Goal: Task Accomplishment & Management: Use online tool/utility

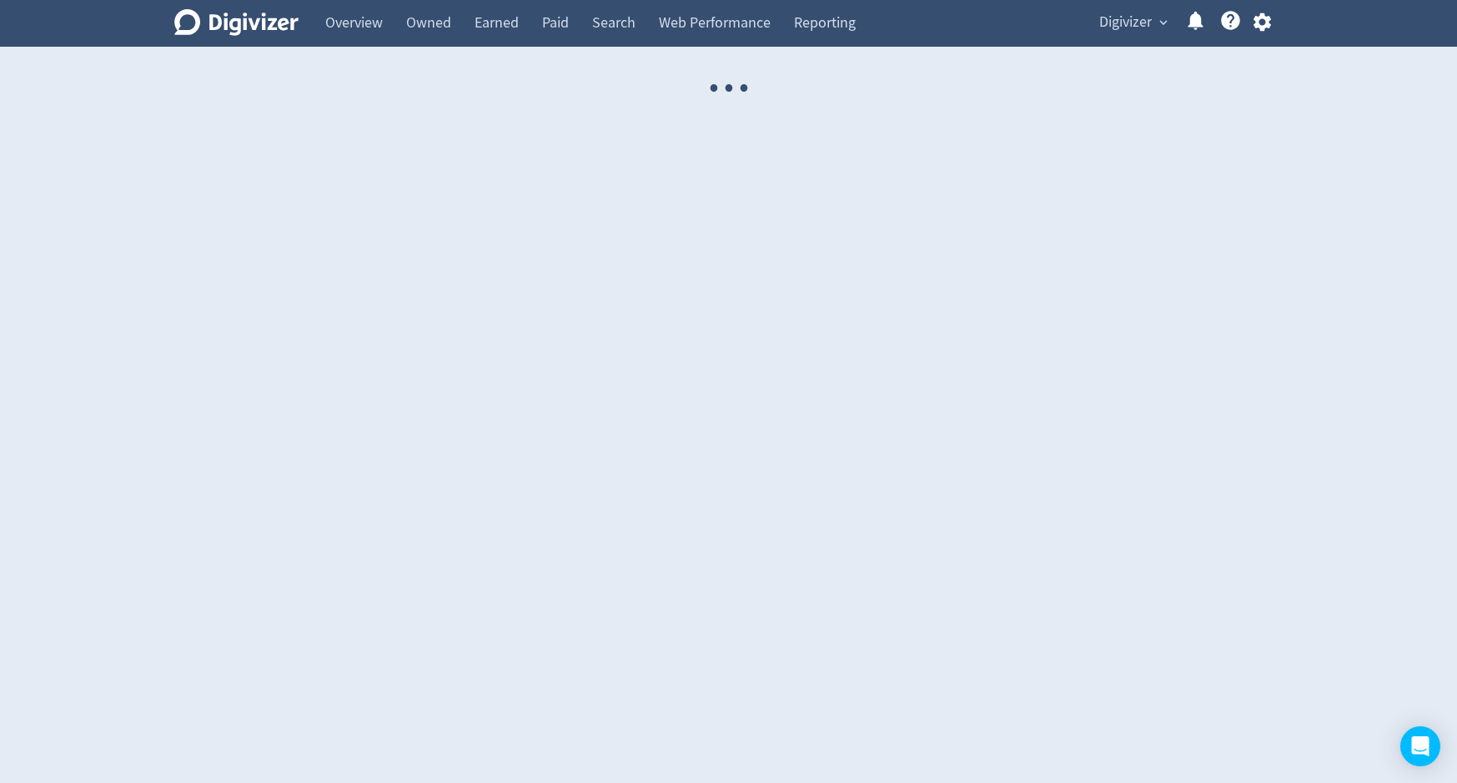
select select "USER"
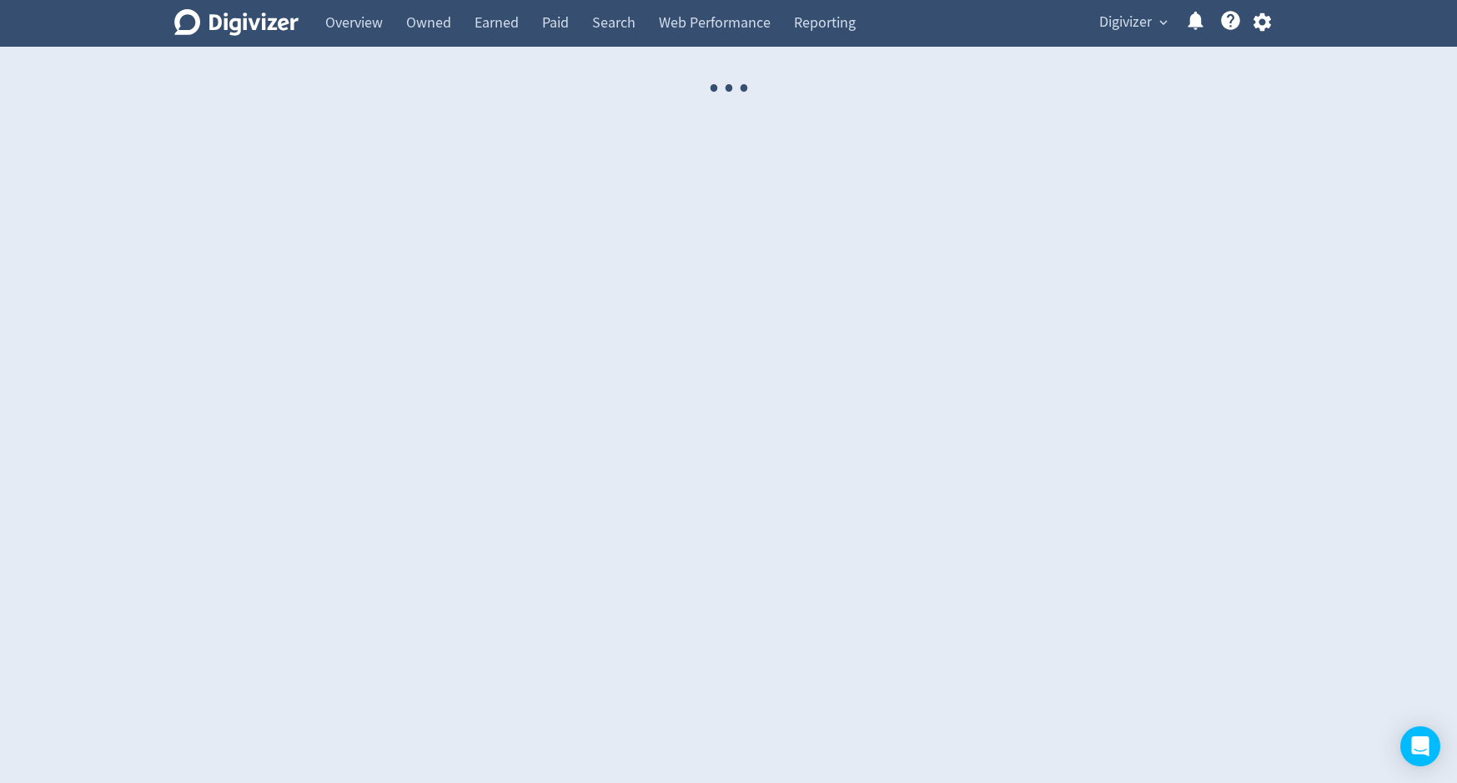
select select "USER"
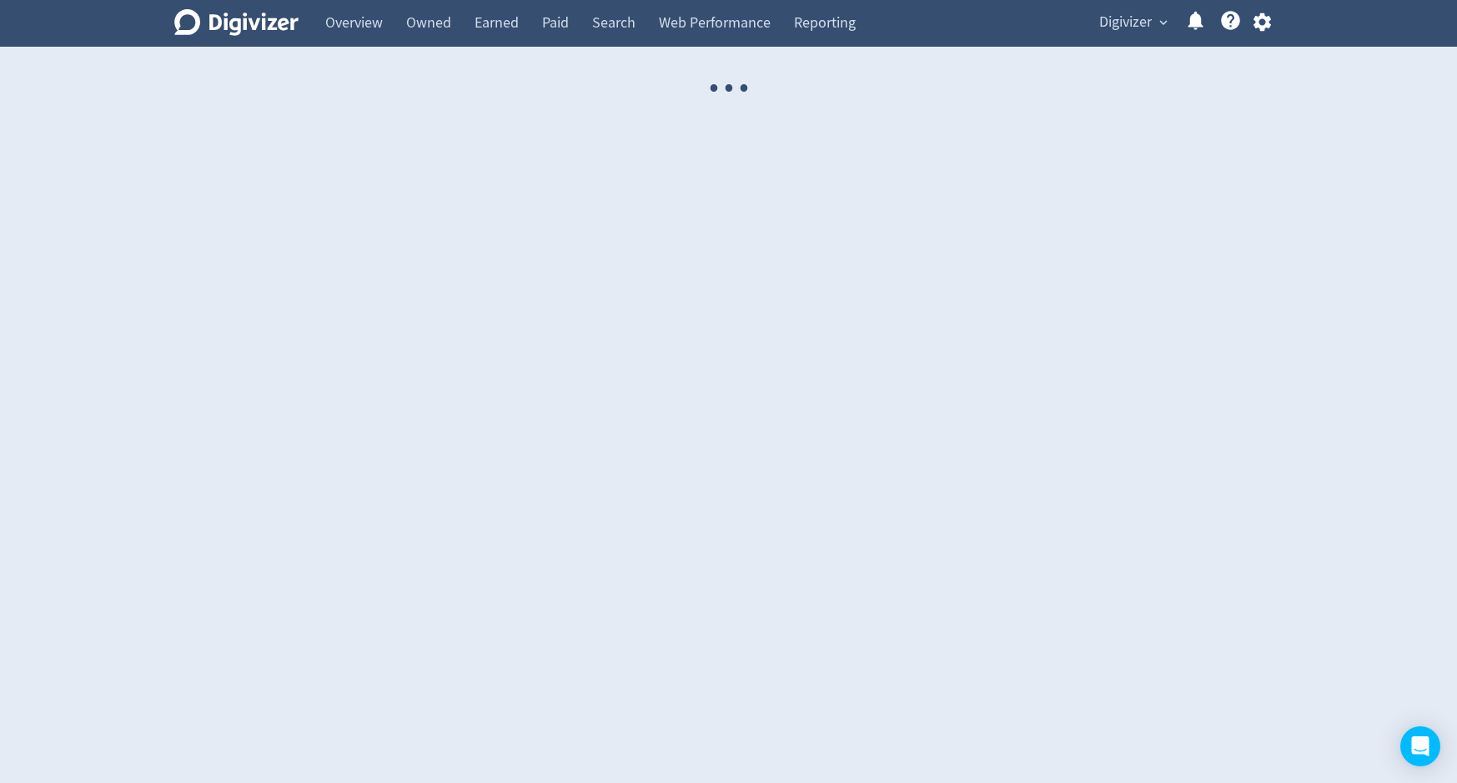
select select "USER"
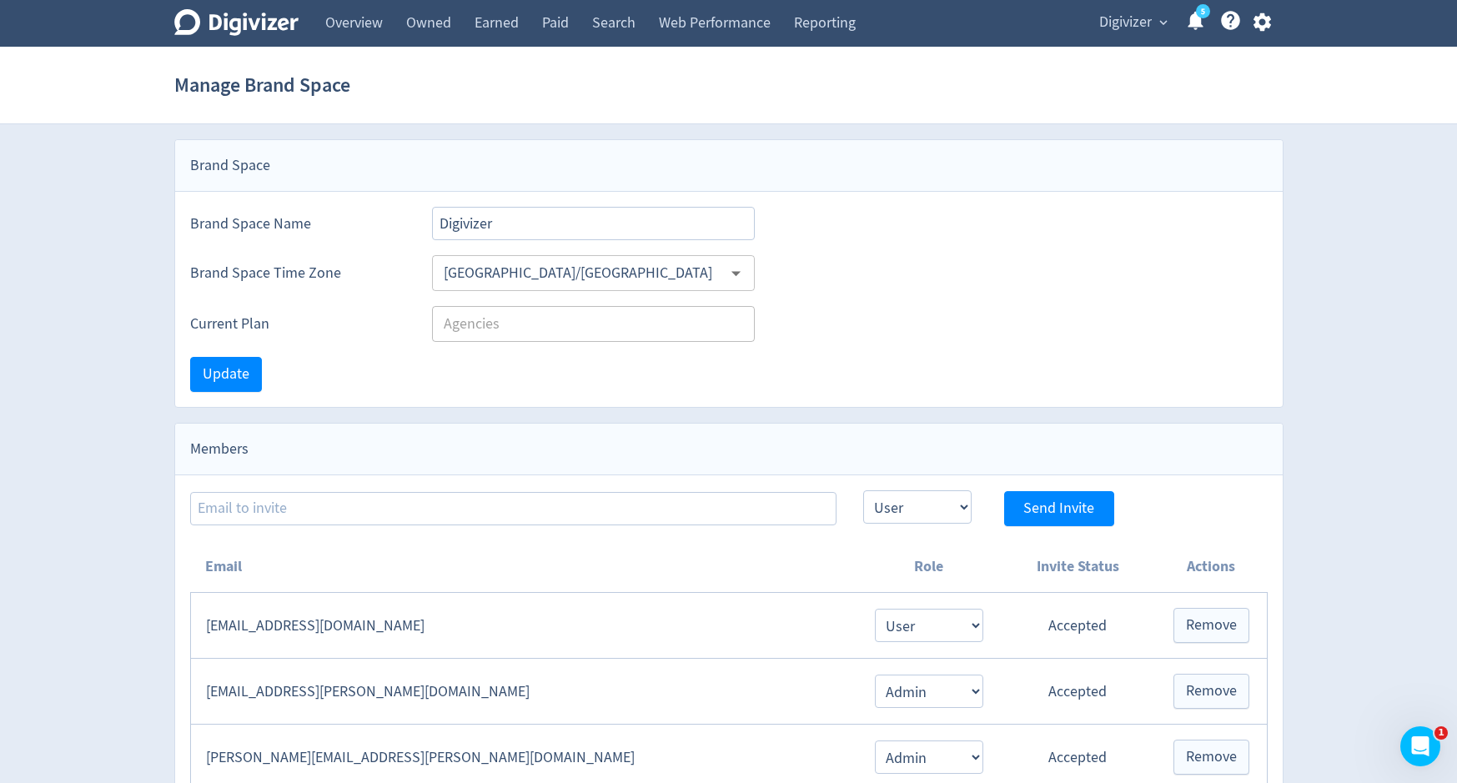
click at [1135, 25] on span "Digivizer" at bounding box center [1125, 22] width 53 height 27
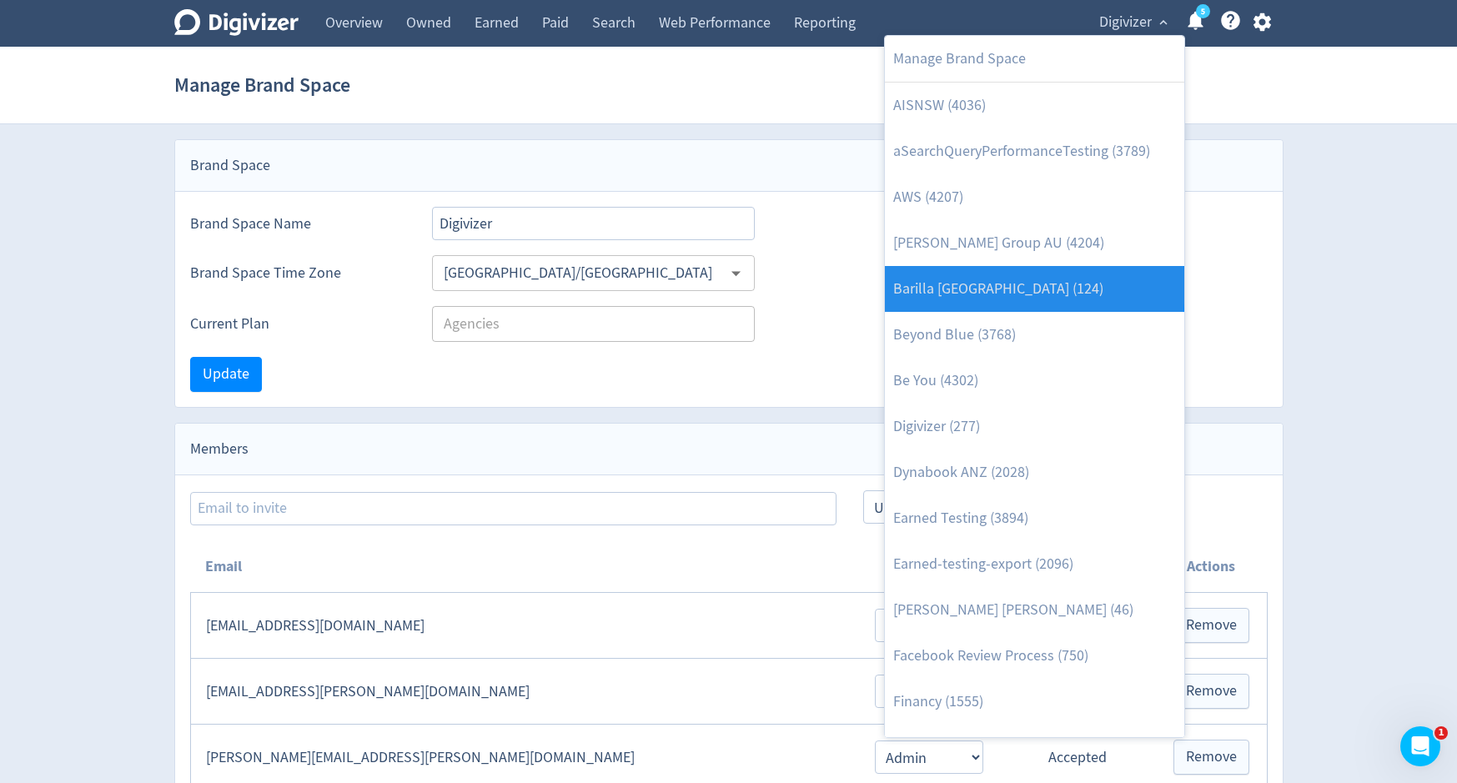
click at [1033, 287] on link "Barilla [GEOGRAPHIC_DATA] (124)" at bounding box center [1034, 289] width 299 height 46
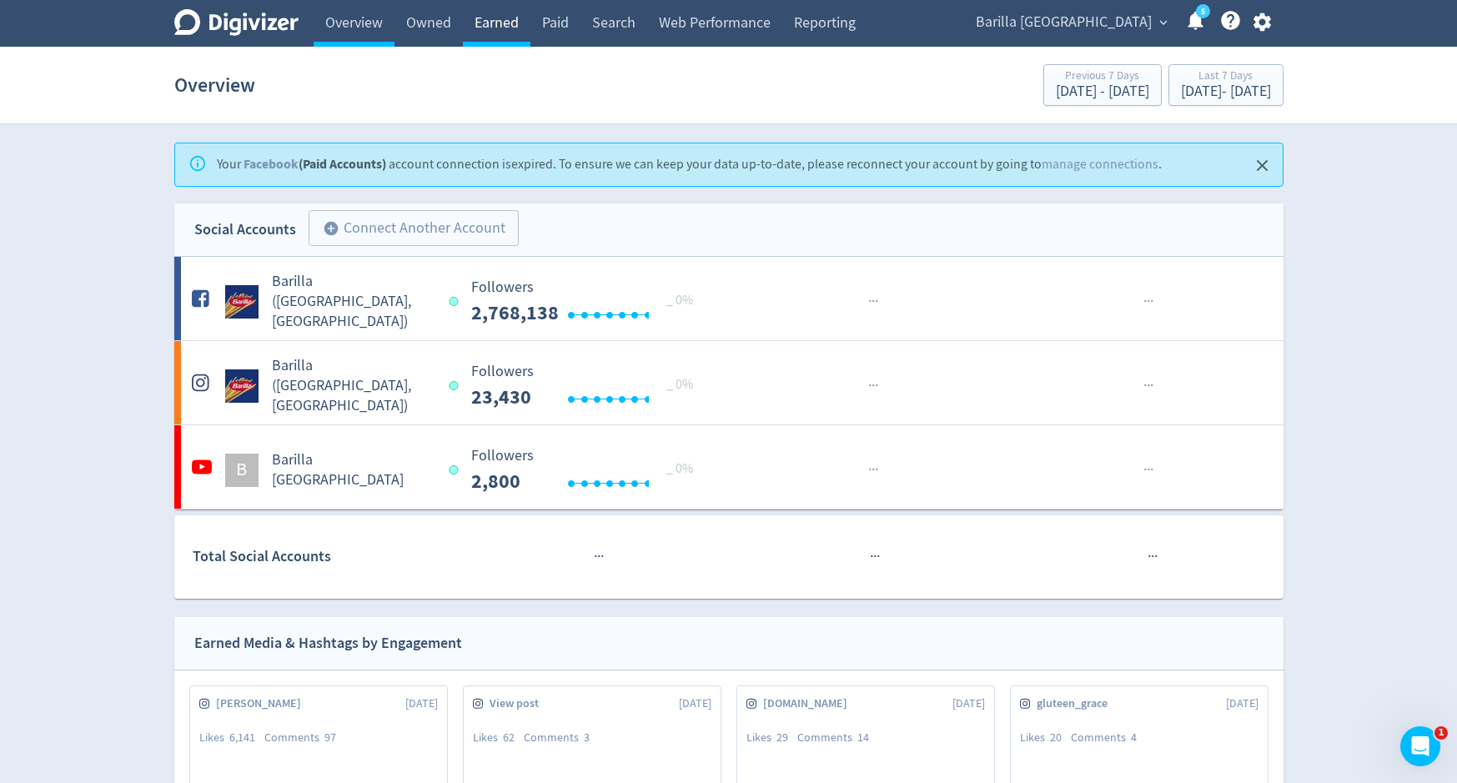
click at [515, 21] on link "Earned" at bounding box center [497, 23] width 68 height 47
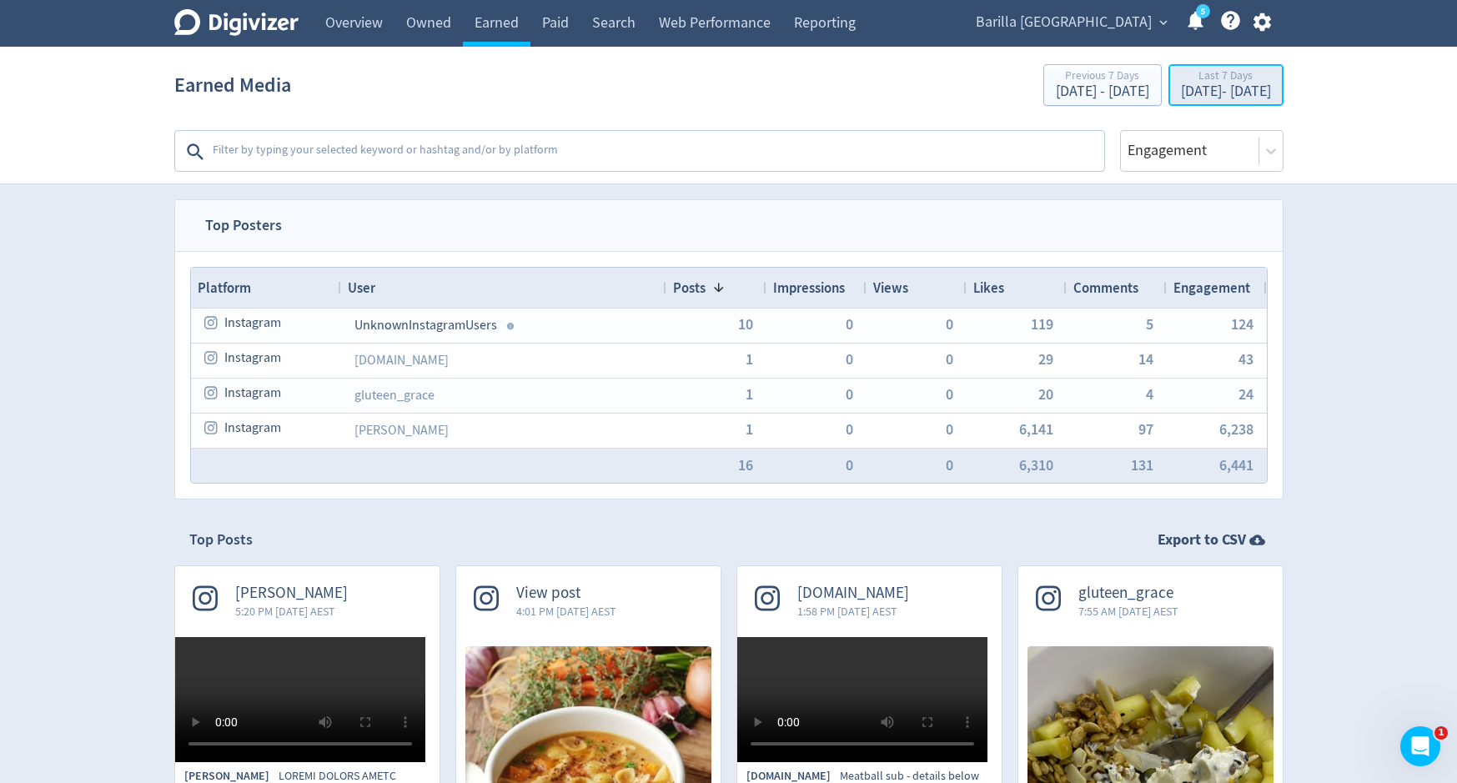
click at [1181, 89] on div "[DATE] - [DATE]" at bounding box center [1226, 91] width 90 height 15
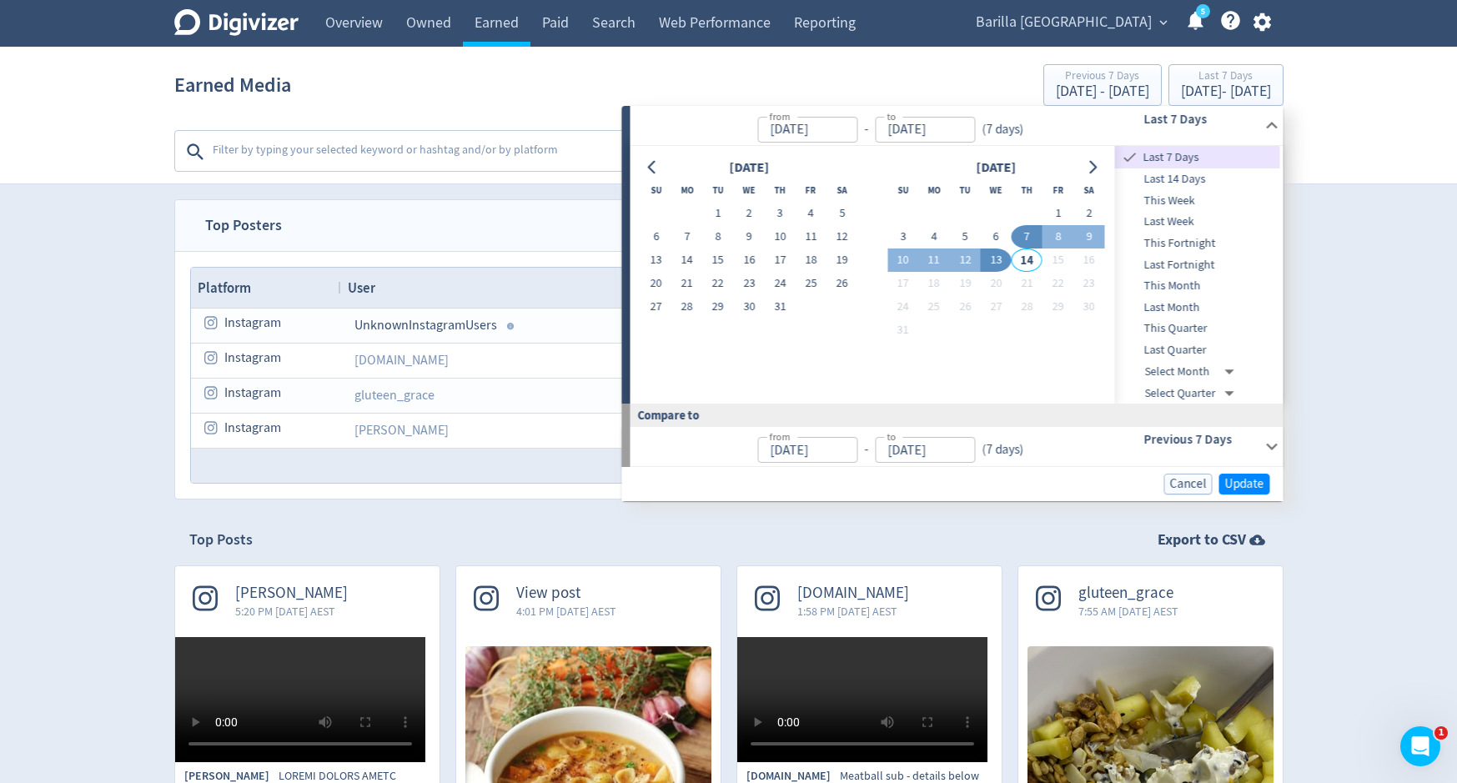
click at [991, 264] on button "13" at bounding box center [996, 260] width 31 height 23
type input "[DATE]"
click at [1239, 485] on span "Update" at bounding box center [1244, 483] width 39 height 13
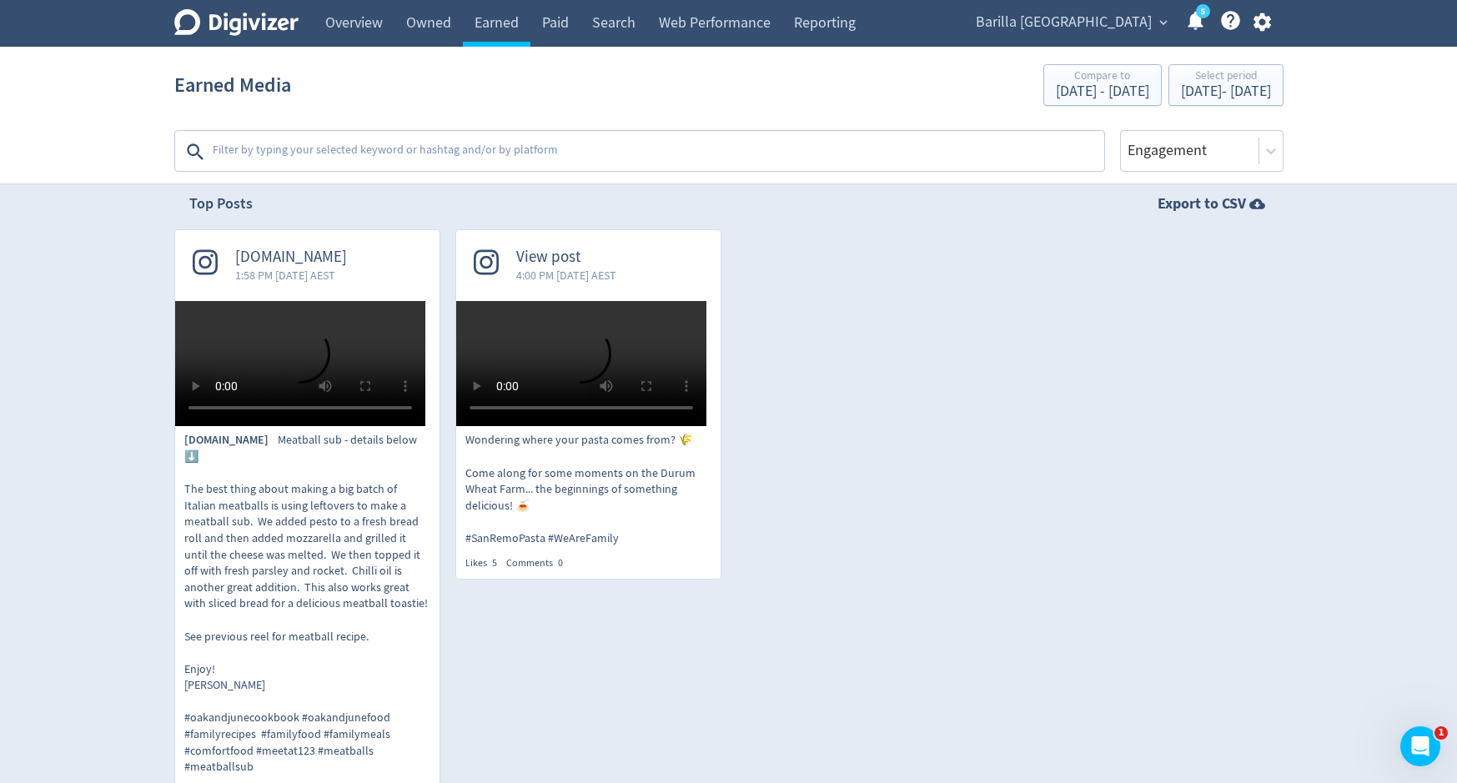
scroll to position [51, 0]
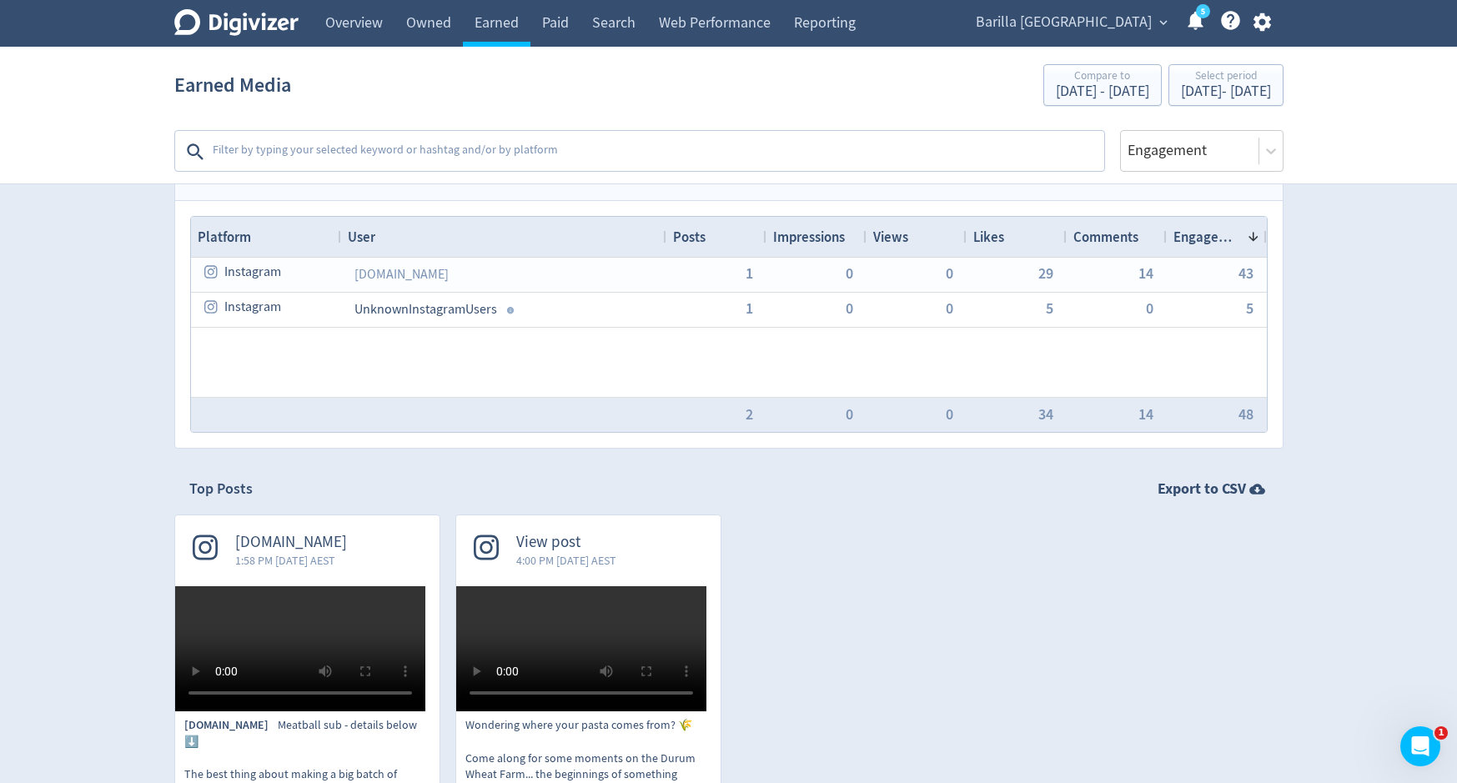
click at [793, 158] on textarea at bounding box center [657, 151] width 892 height 33
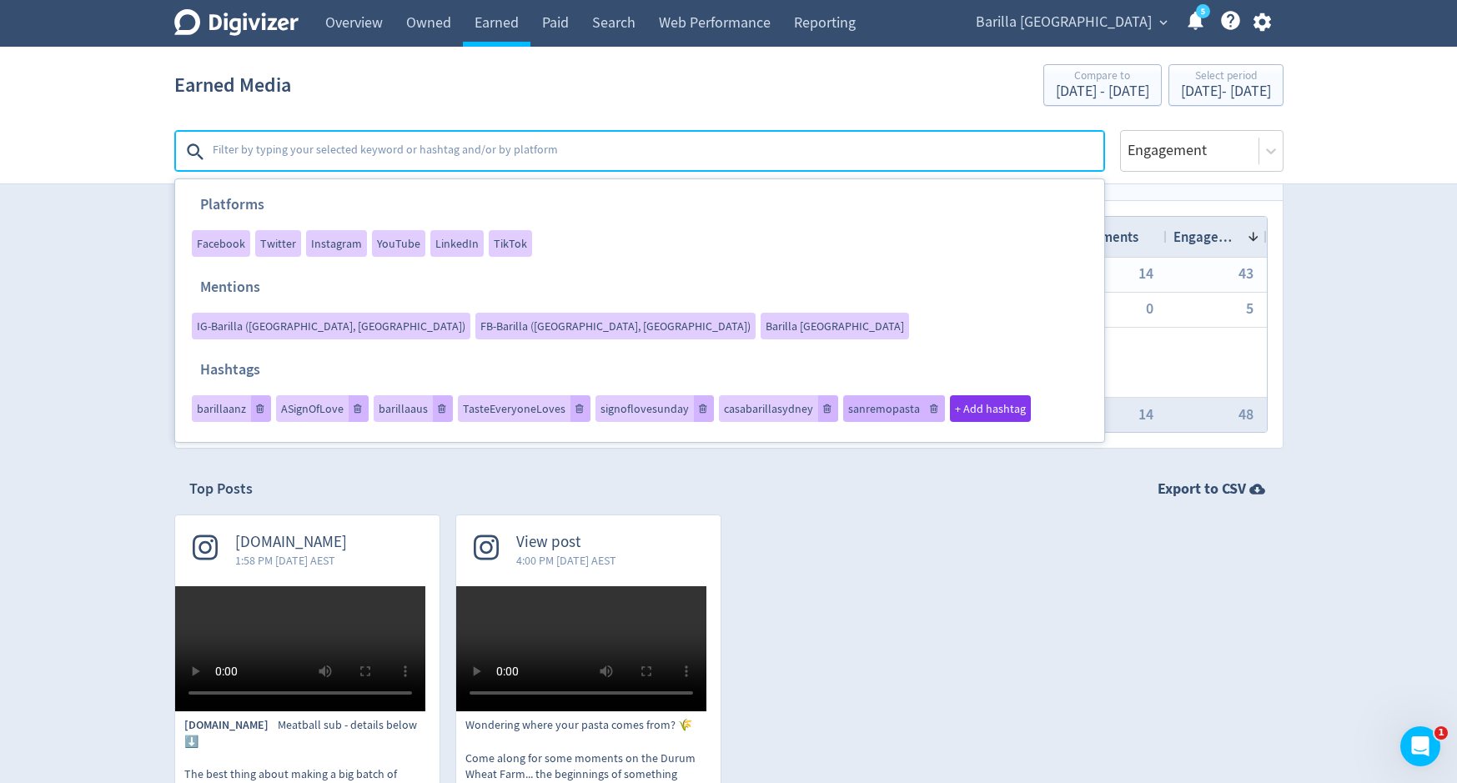
click at [862, 403] on span "sanremopasta" at bounding box center [884, 409] width 72 height 12
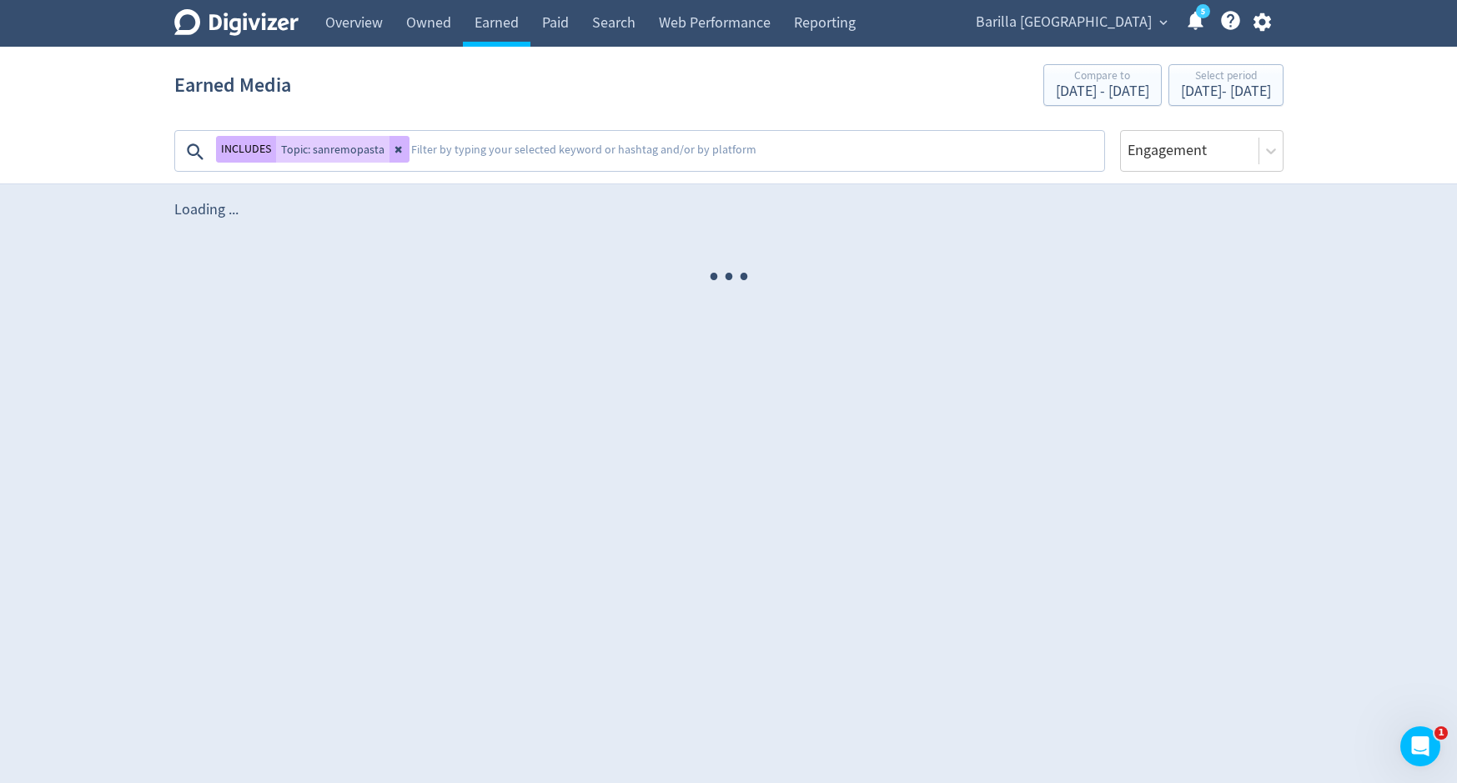
scroll to position [0, 0]
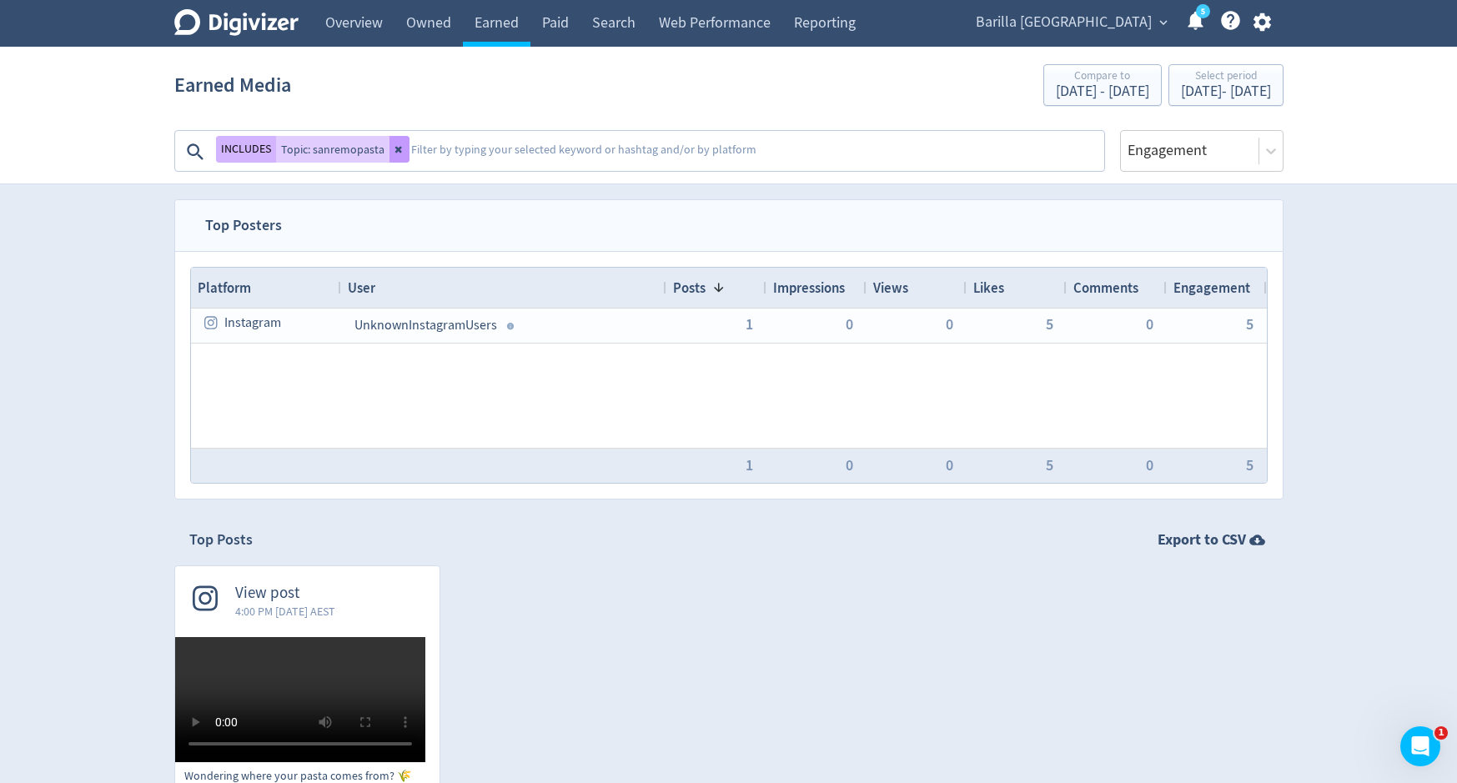
click at [395, 152] on icon at bounding box center [400, 149] width 10 height 10
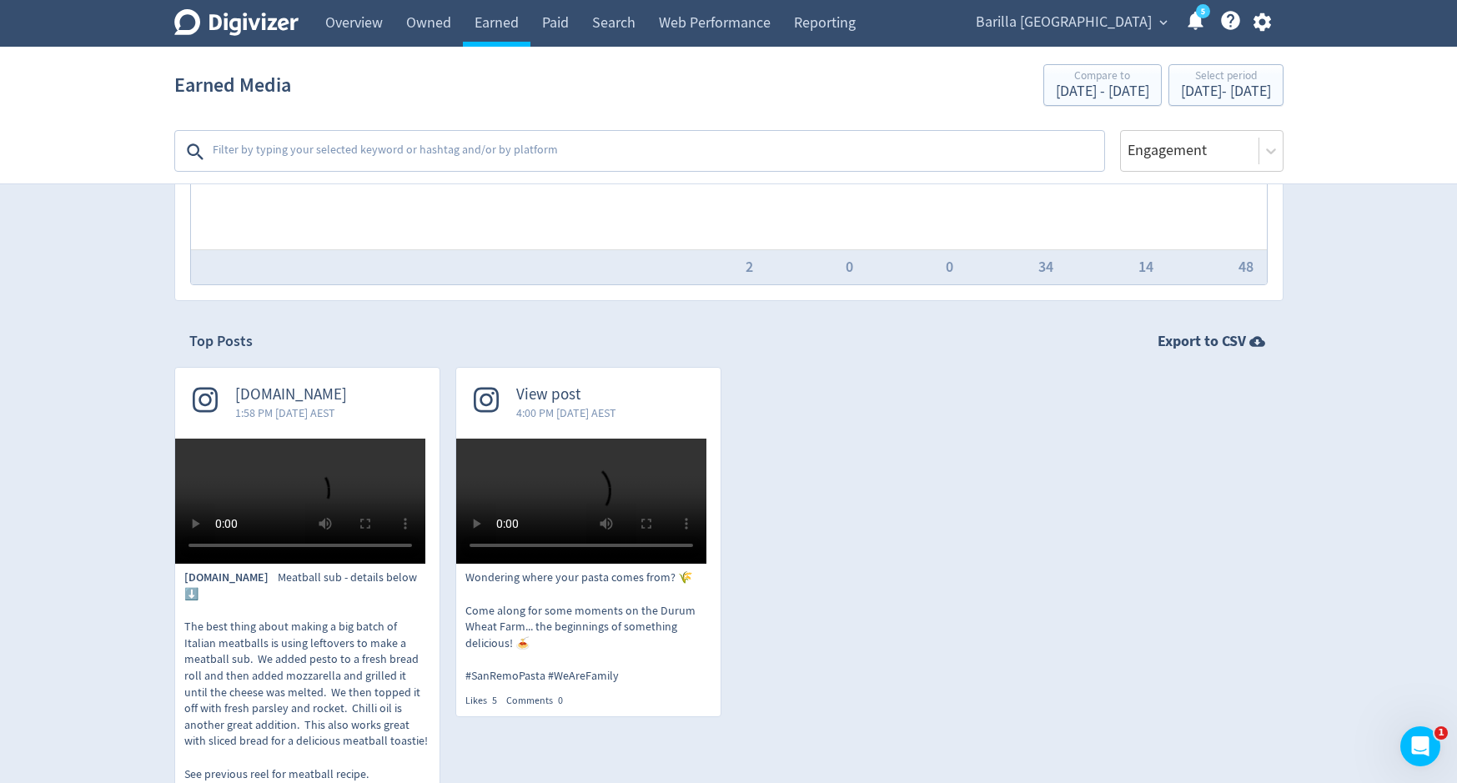
scroll to position [183, 0]
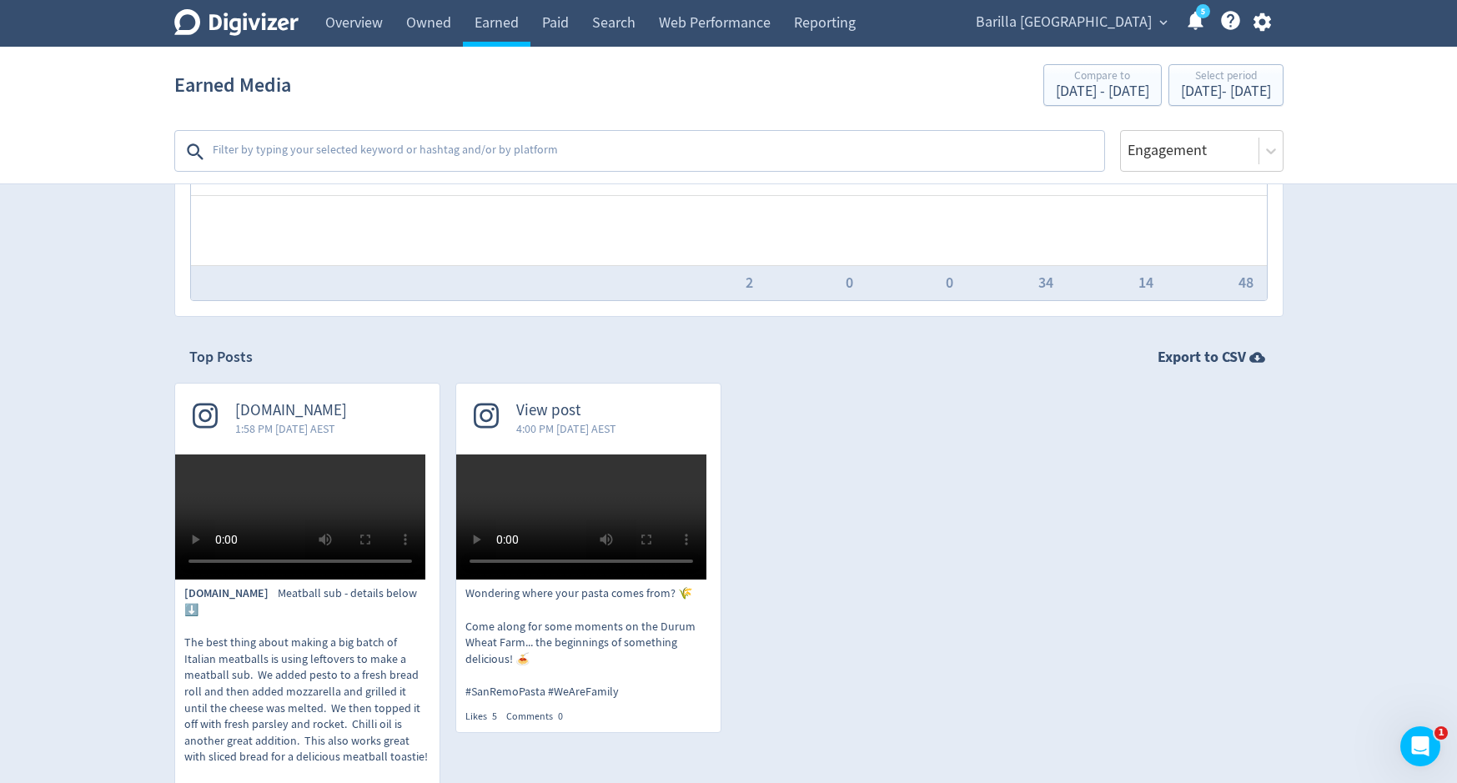
click at [350, 150] on textarea at bounding box center [657, 151] width 892 height 33
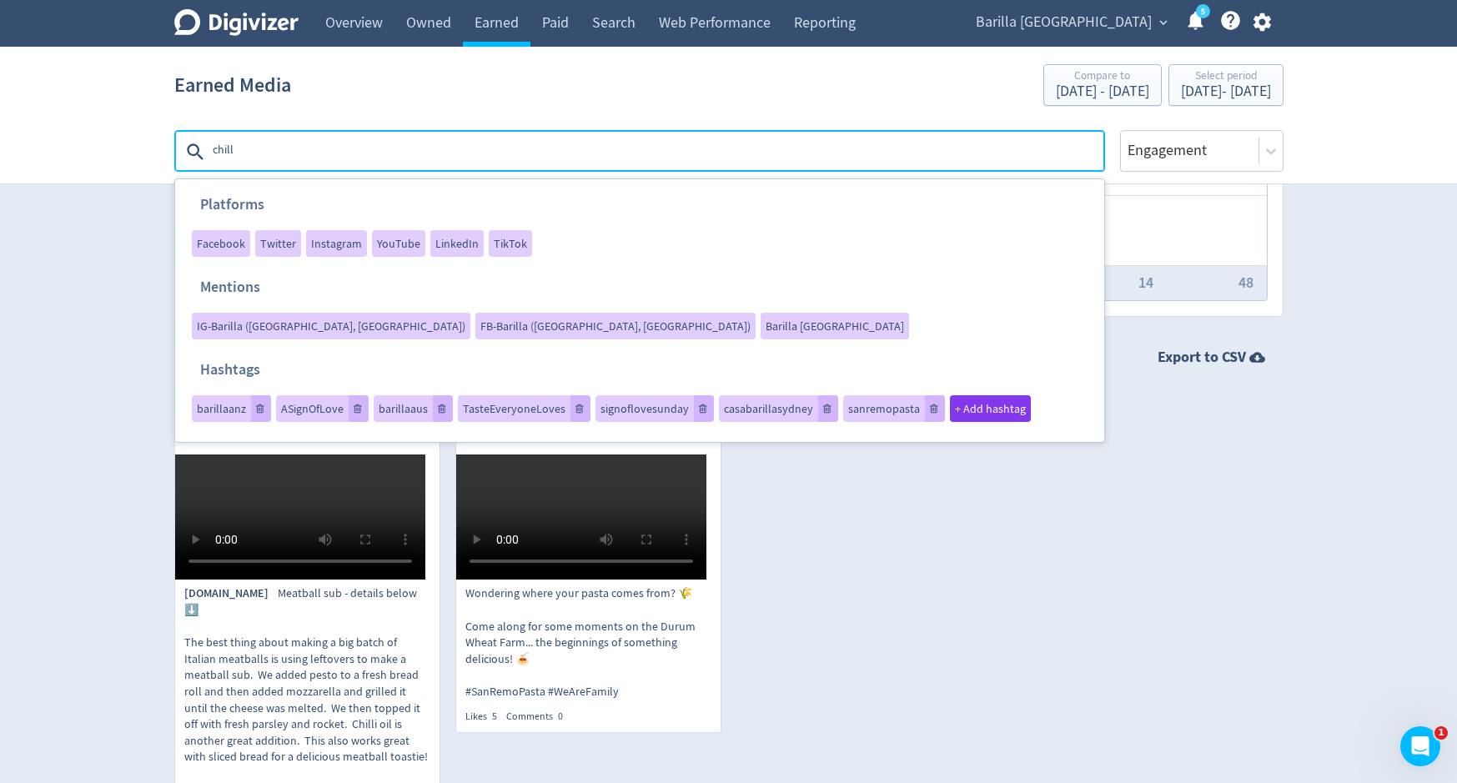
type textarea "chilli"
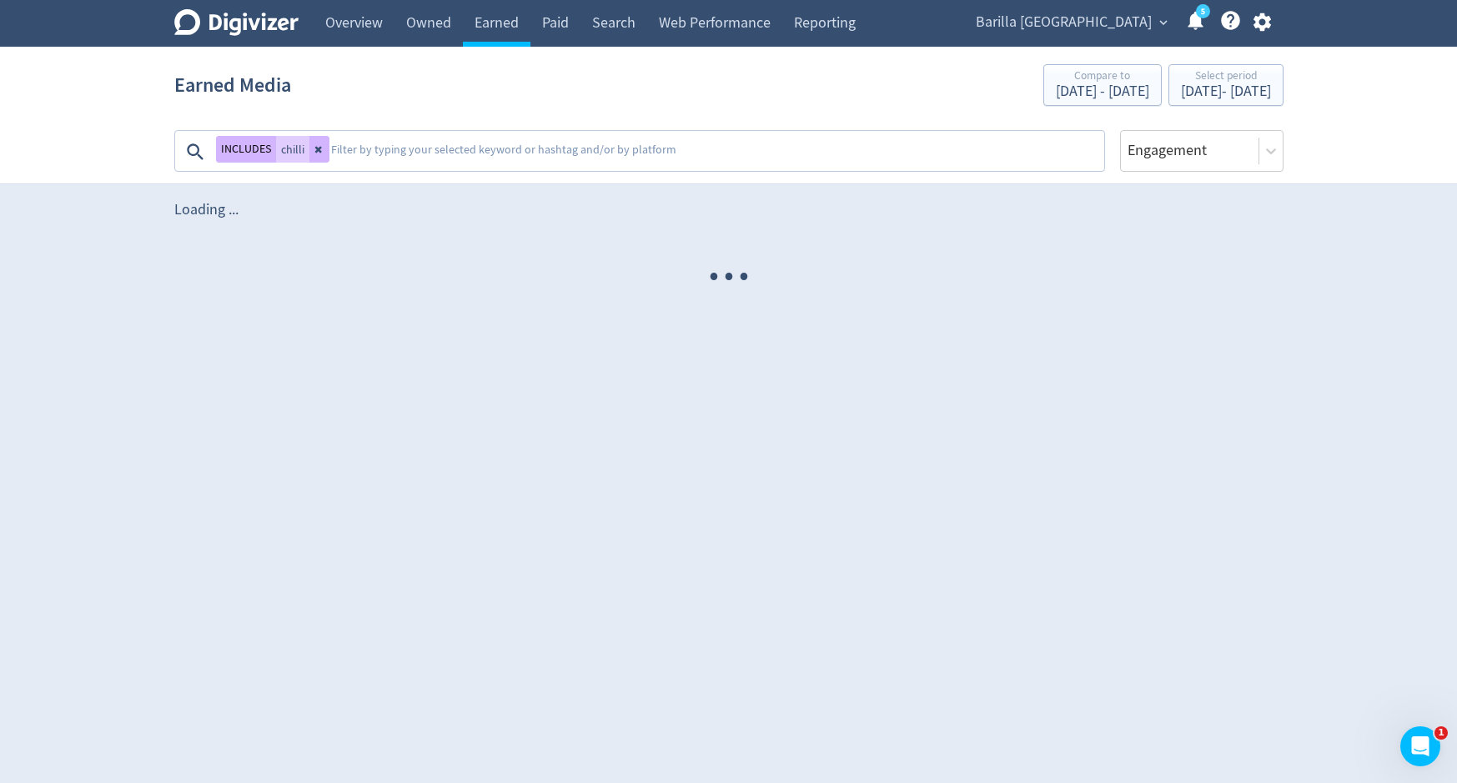
scroll to position [0, 0]
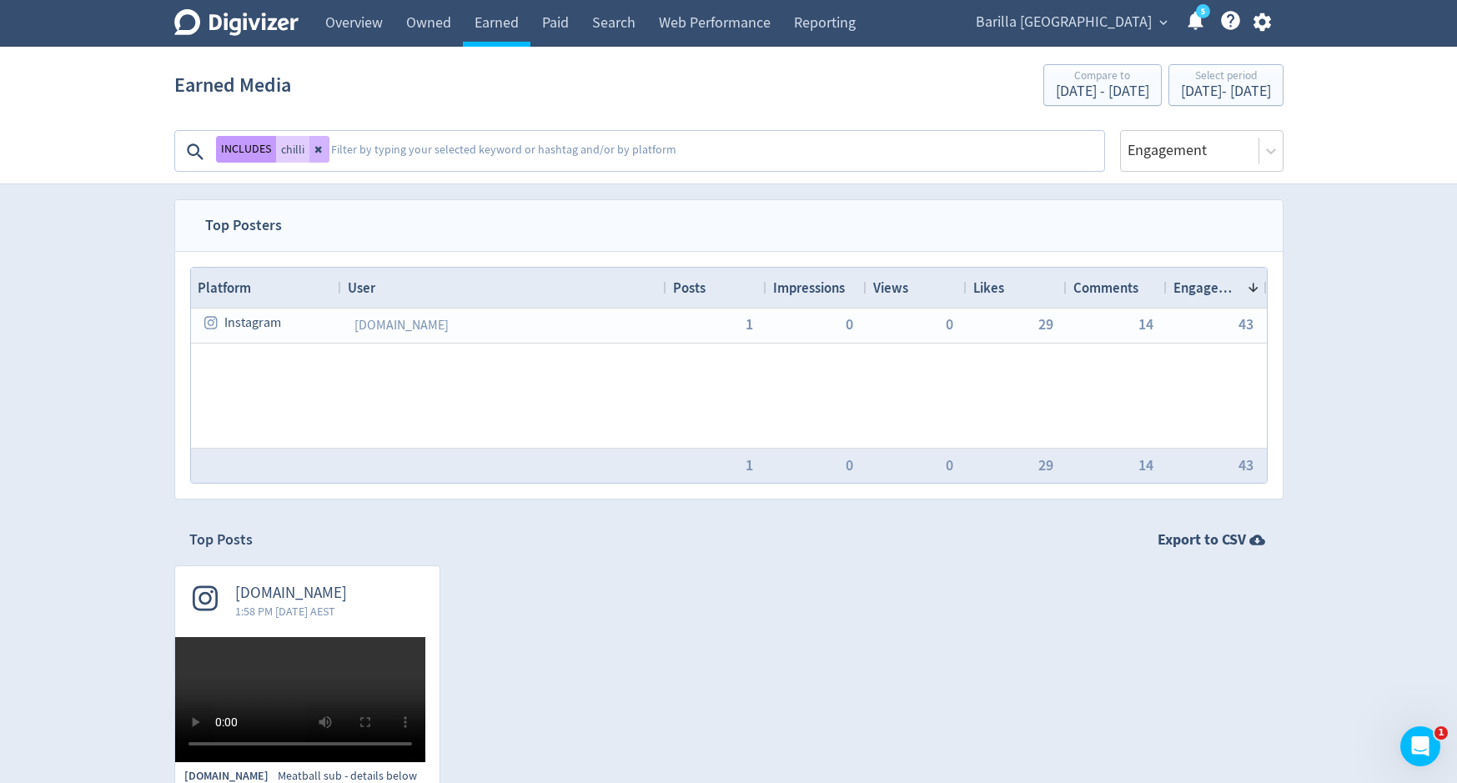
click at [233, 152] on button "INCLUDES" at bounding box center [246, 149] width 60 height 27
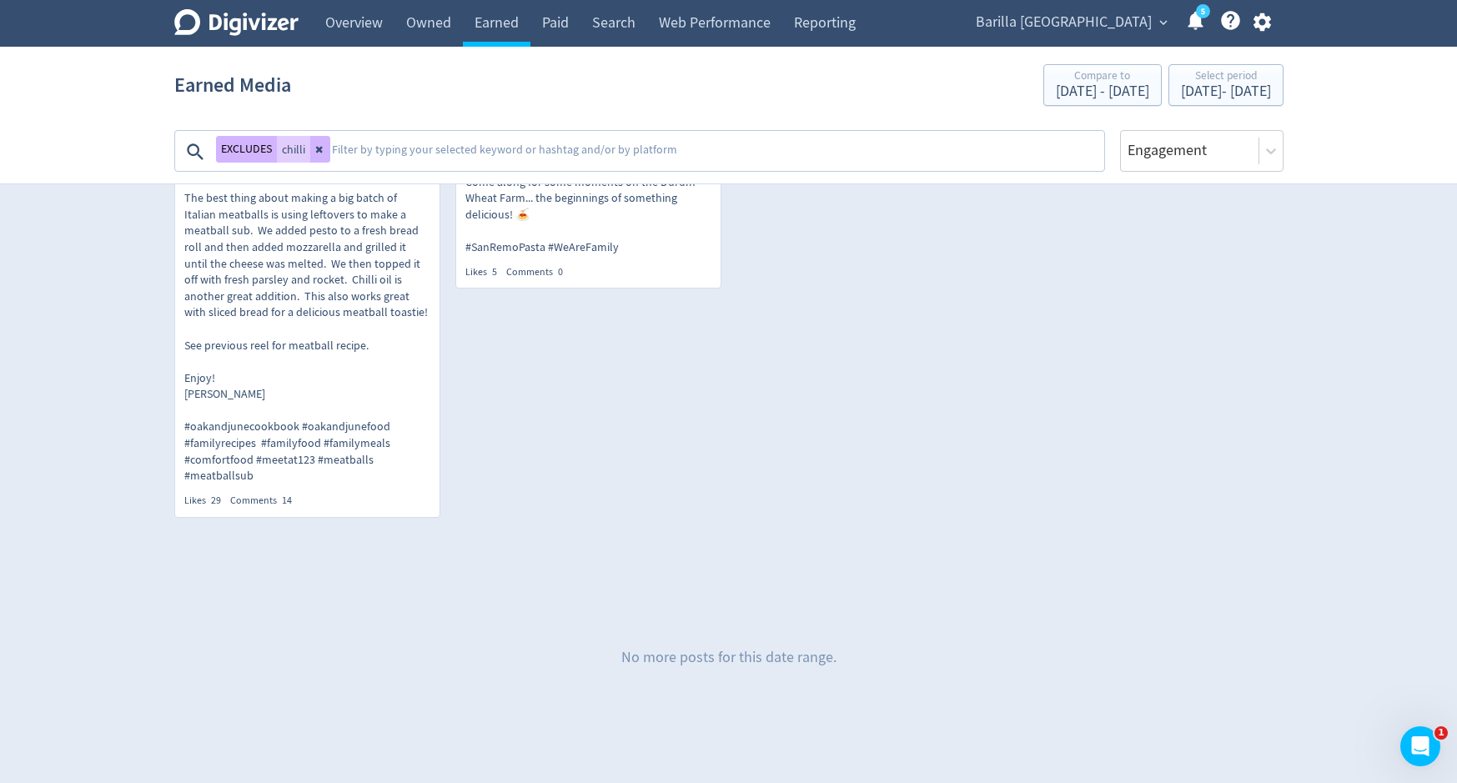
scroll to position [706, 0]
click at [249, 484] on p "[DOMAIN_NAME] Meatball sub - details below ⬇️ The best thing about making a big…" at bounding box center [307, 312] width 246 height 343
click at [666, 148] on textarea at bounding box center [716, 151] width 772 height 33
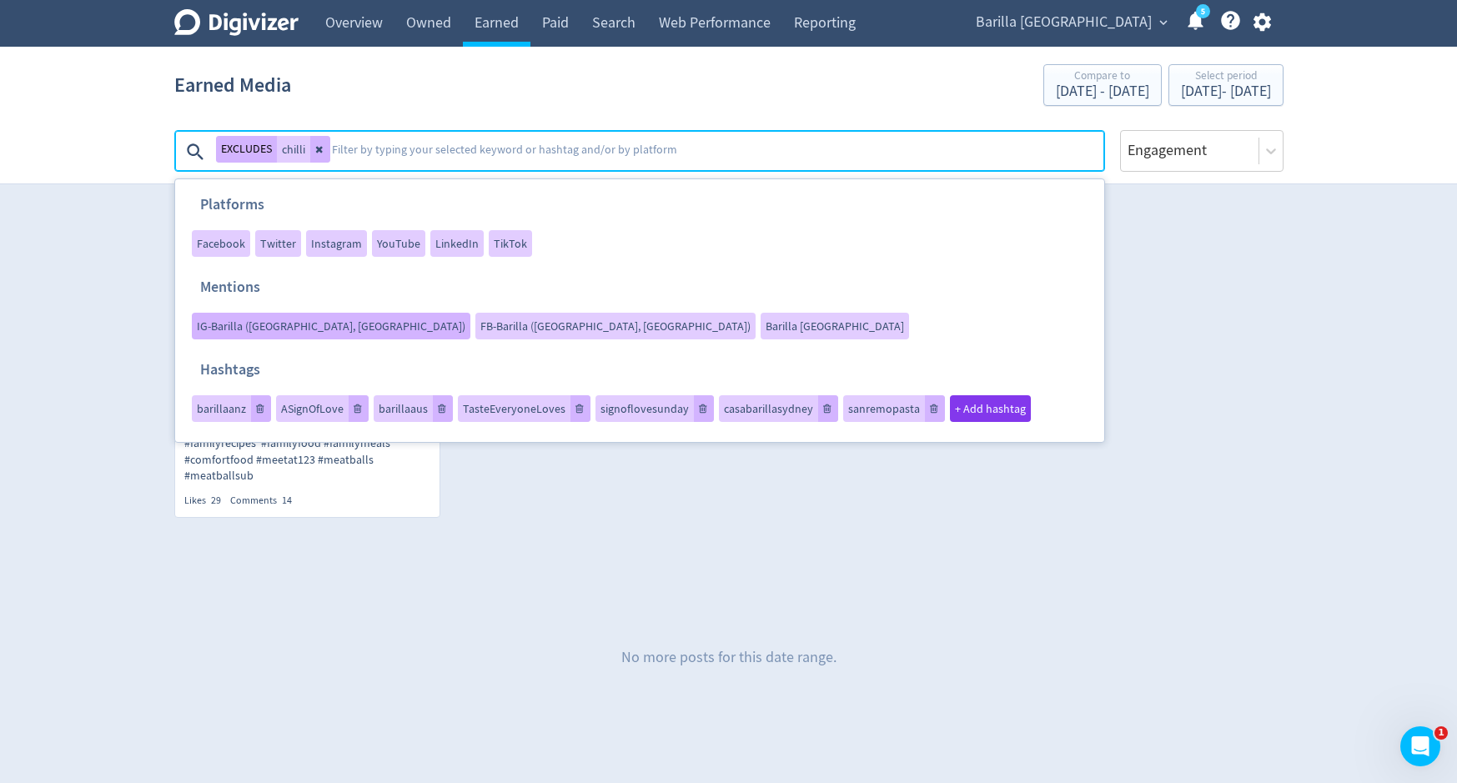
click at [465, 320] on span "IG-Barilla ([GEOGRAPHIC_DATA], [GEOGRAPHIC_DATA])" at bounding box center [331, 326] width 269 height 12
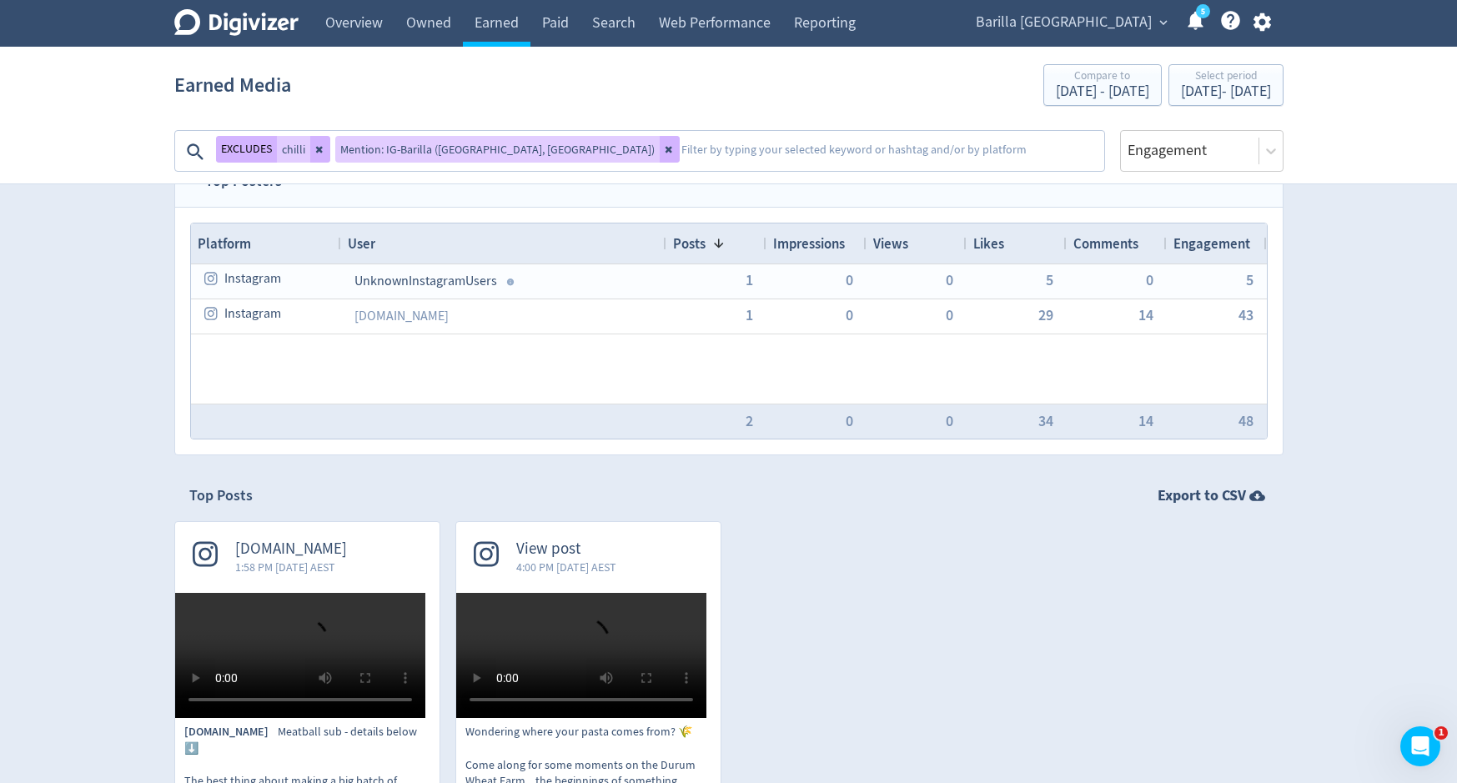
scroll to position [0, 0]
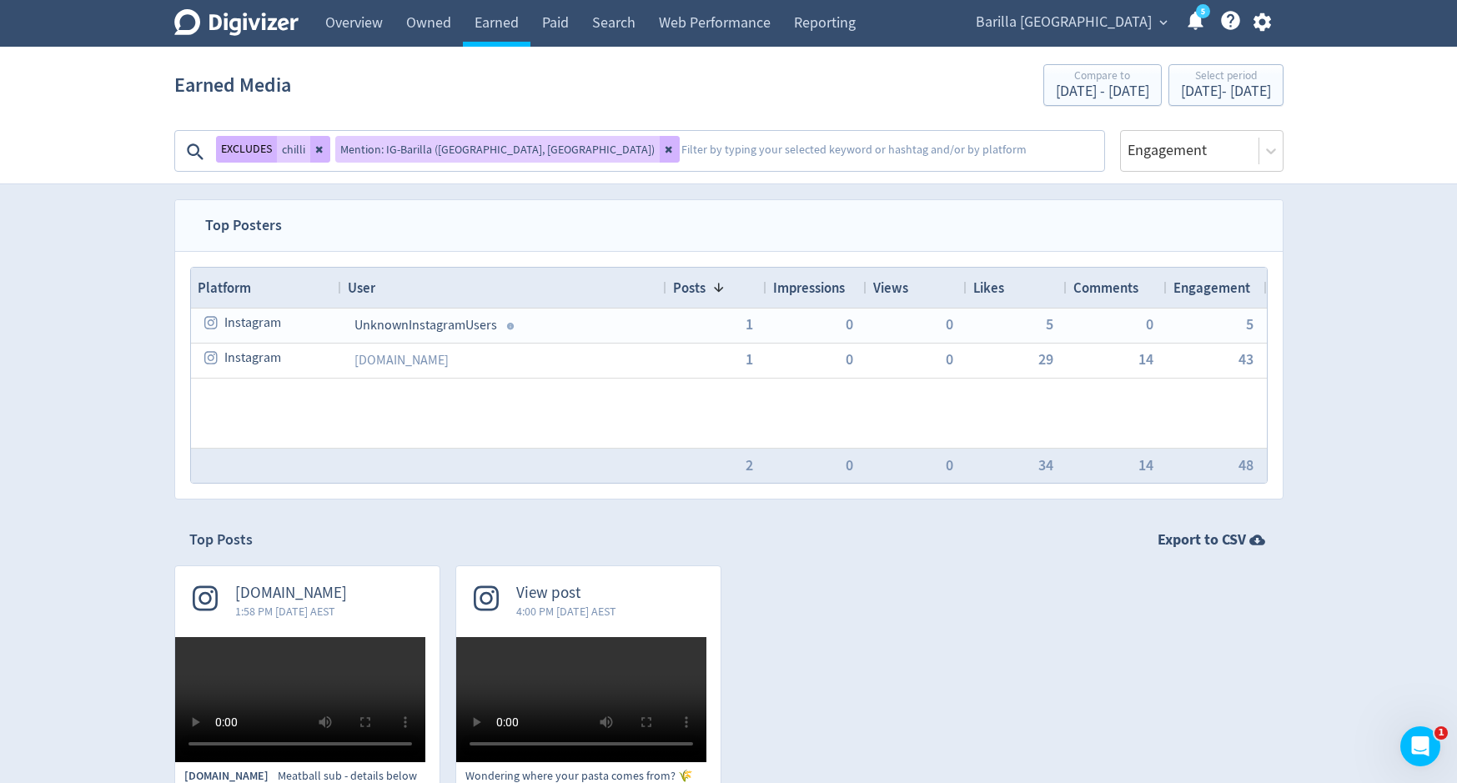
click at [680, 146] on textarea at bounding box center [891, 151] width 423 height 33
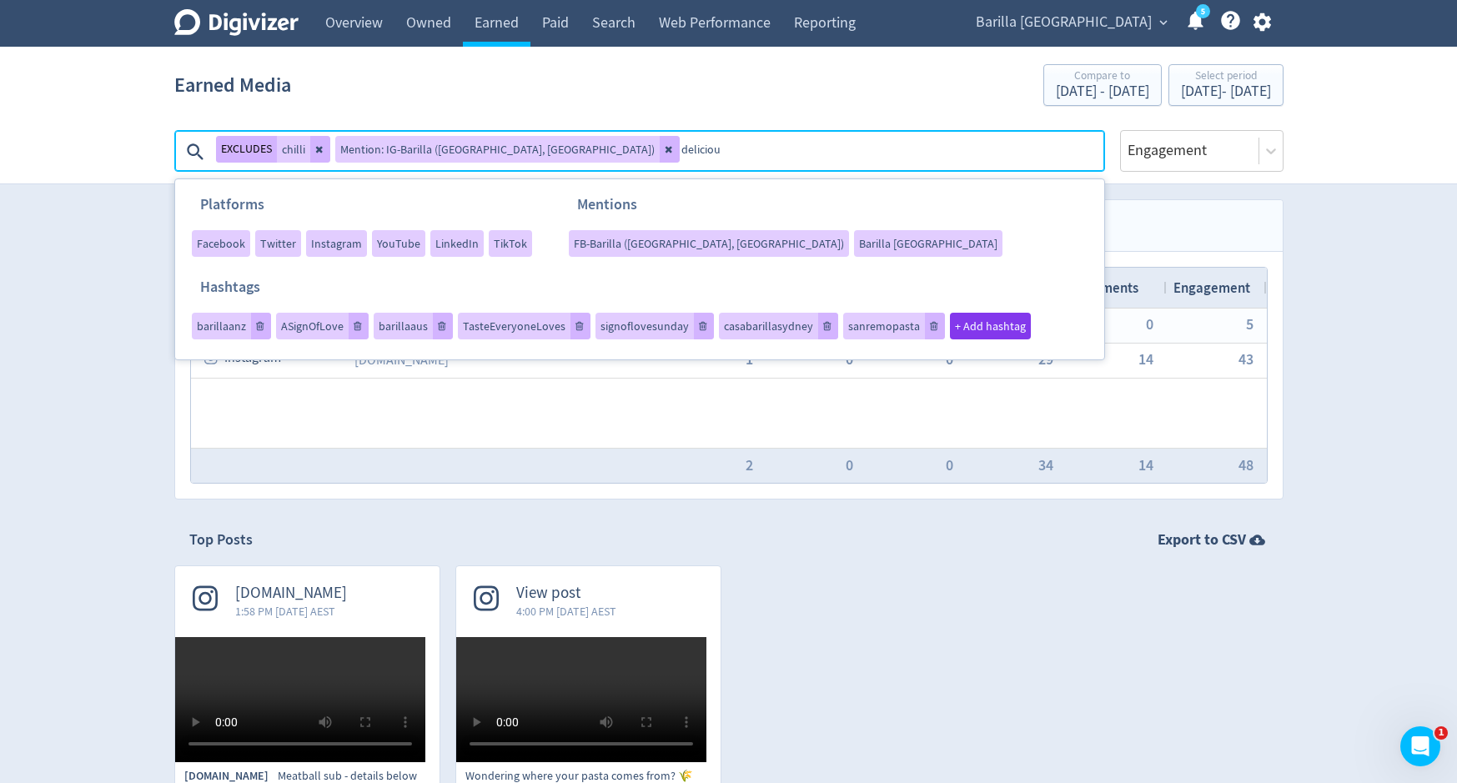
type textarea "delicious"
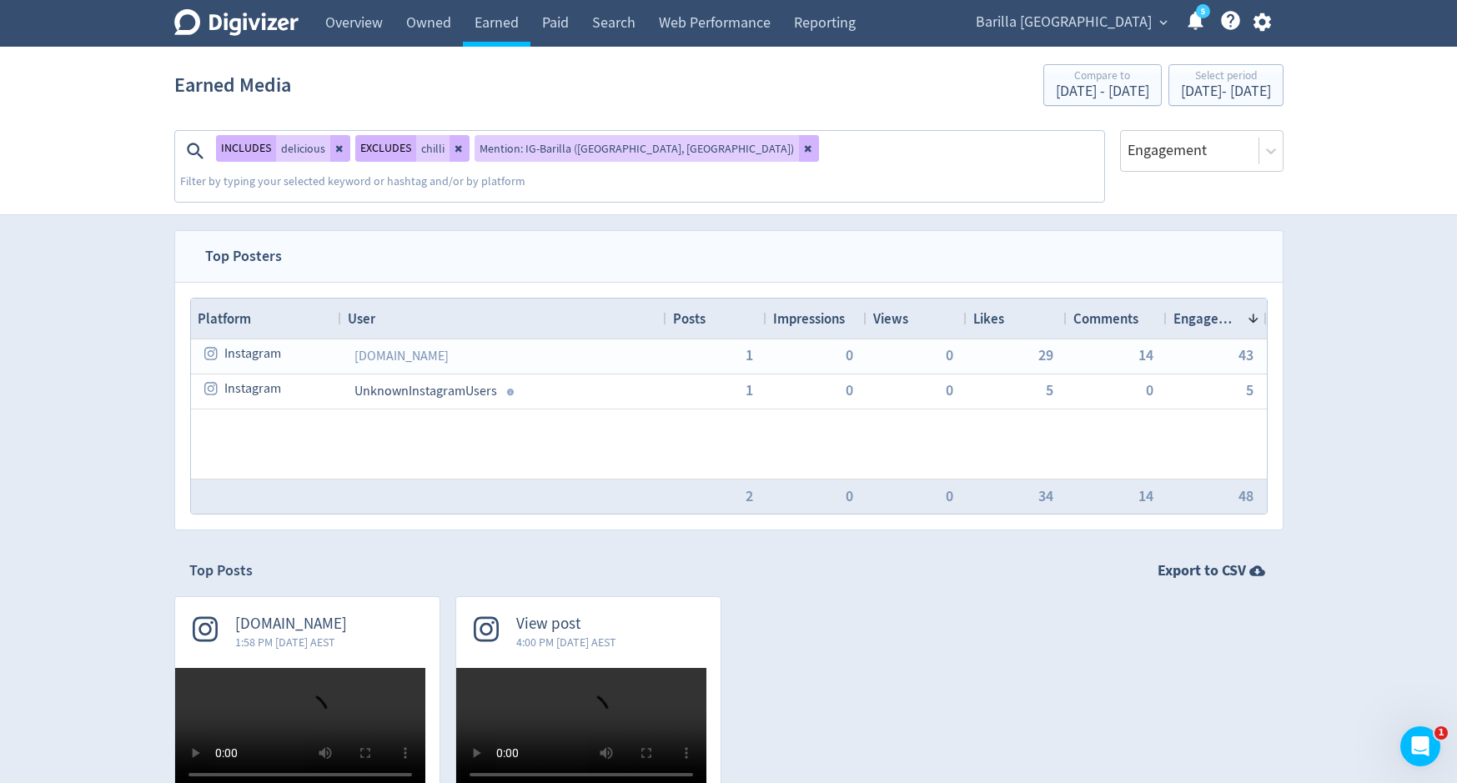
scroll to position [68, 0]
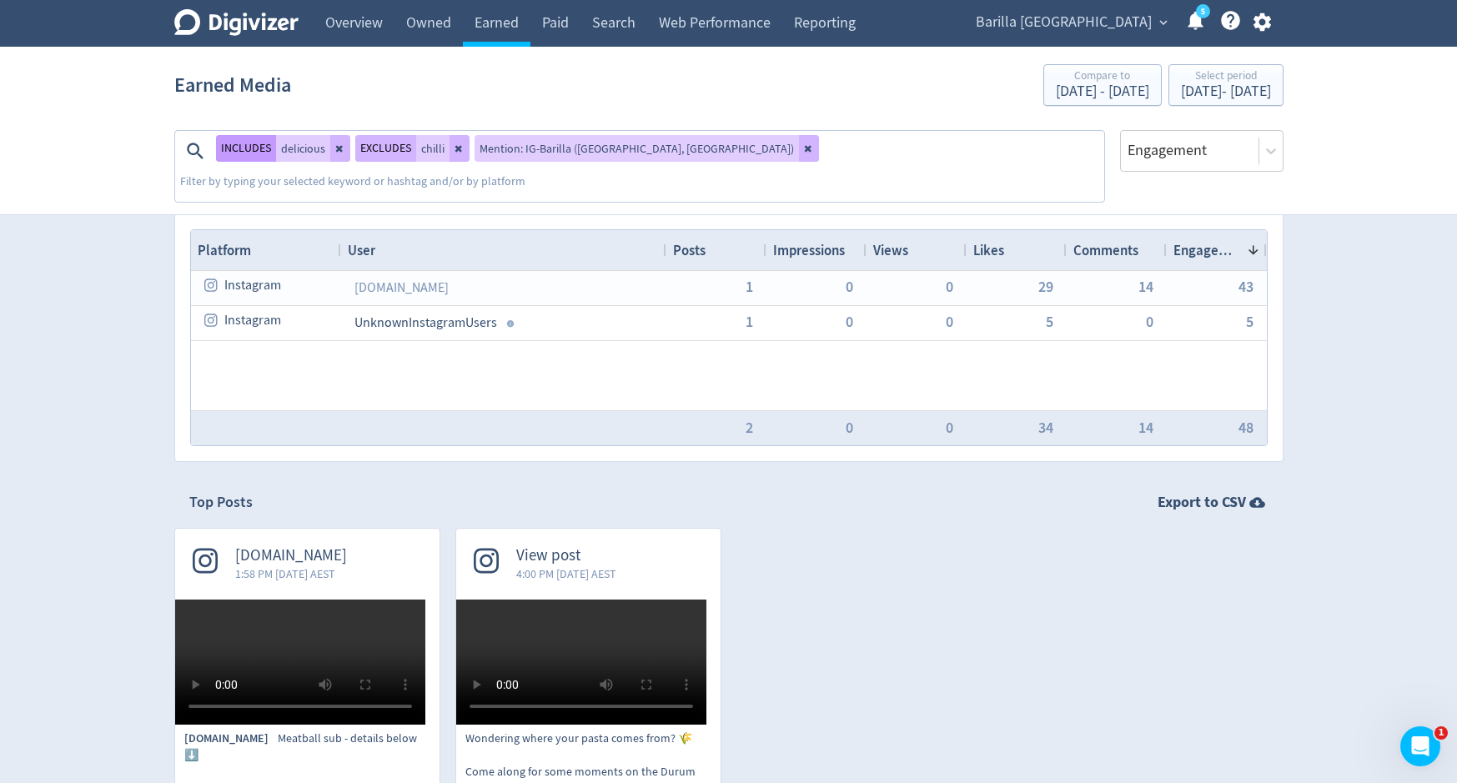
click at [251, 153] on button "INCLUDES" at bounding box center [246, 148] width 60 height 27
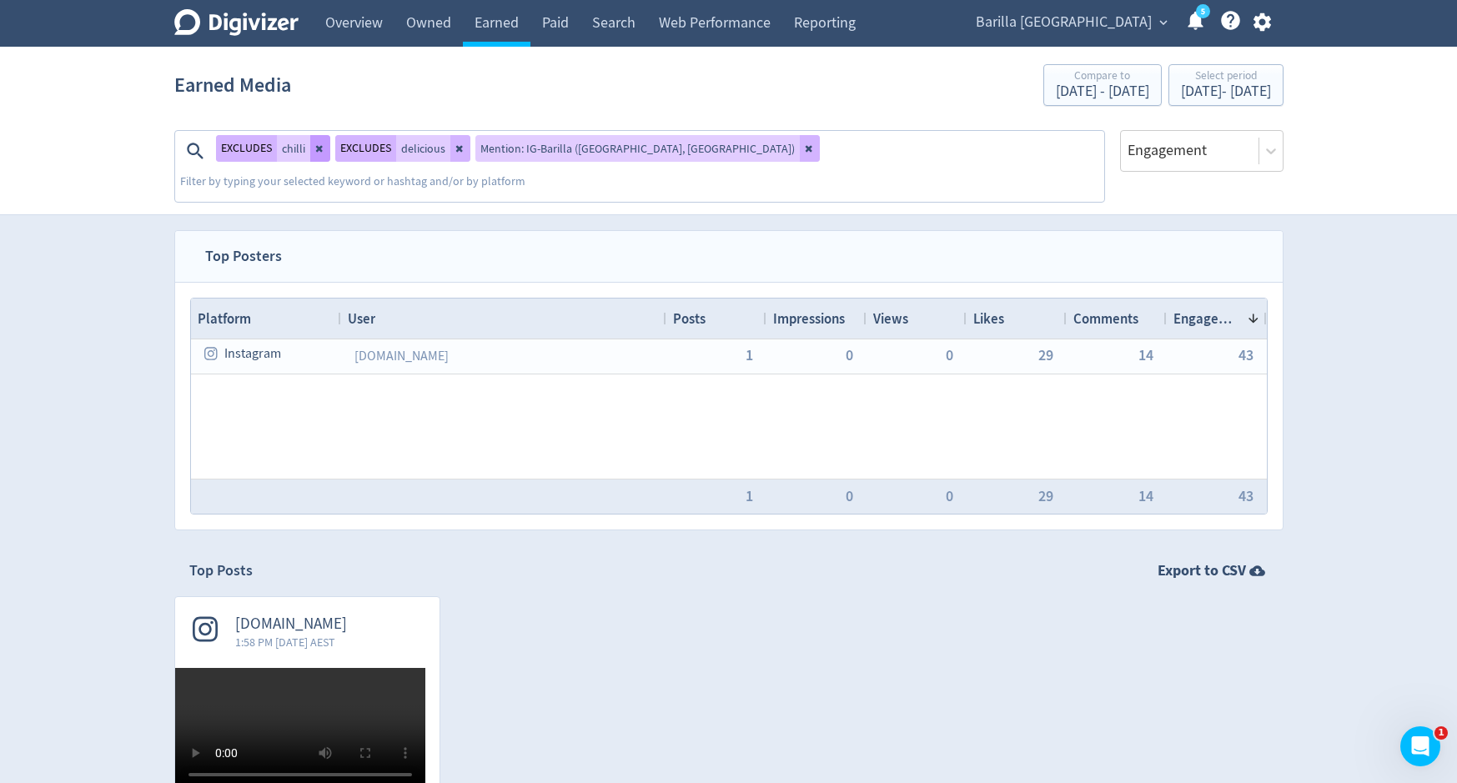
click at [314, 158] on button at bounding box center [320, 148] width 20 height 27
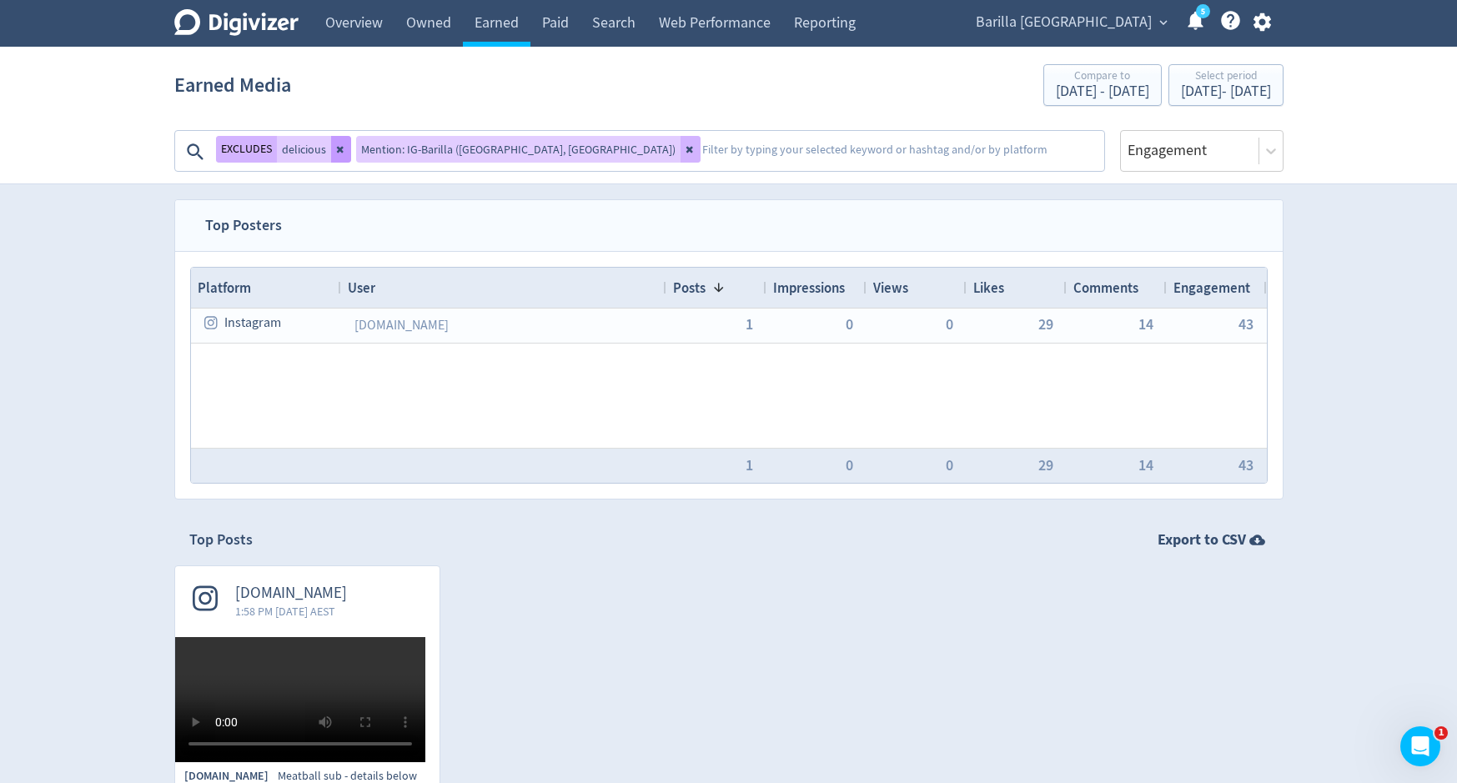
click at [334, 155] on button at bounding box center [341, 149] width 20 height 27
click at [546, 147] on icon at bounding box center [549, 150] width 7 height 7
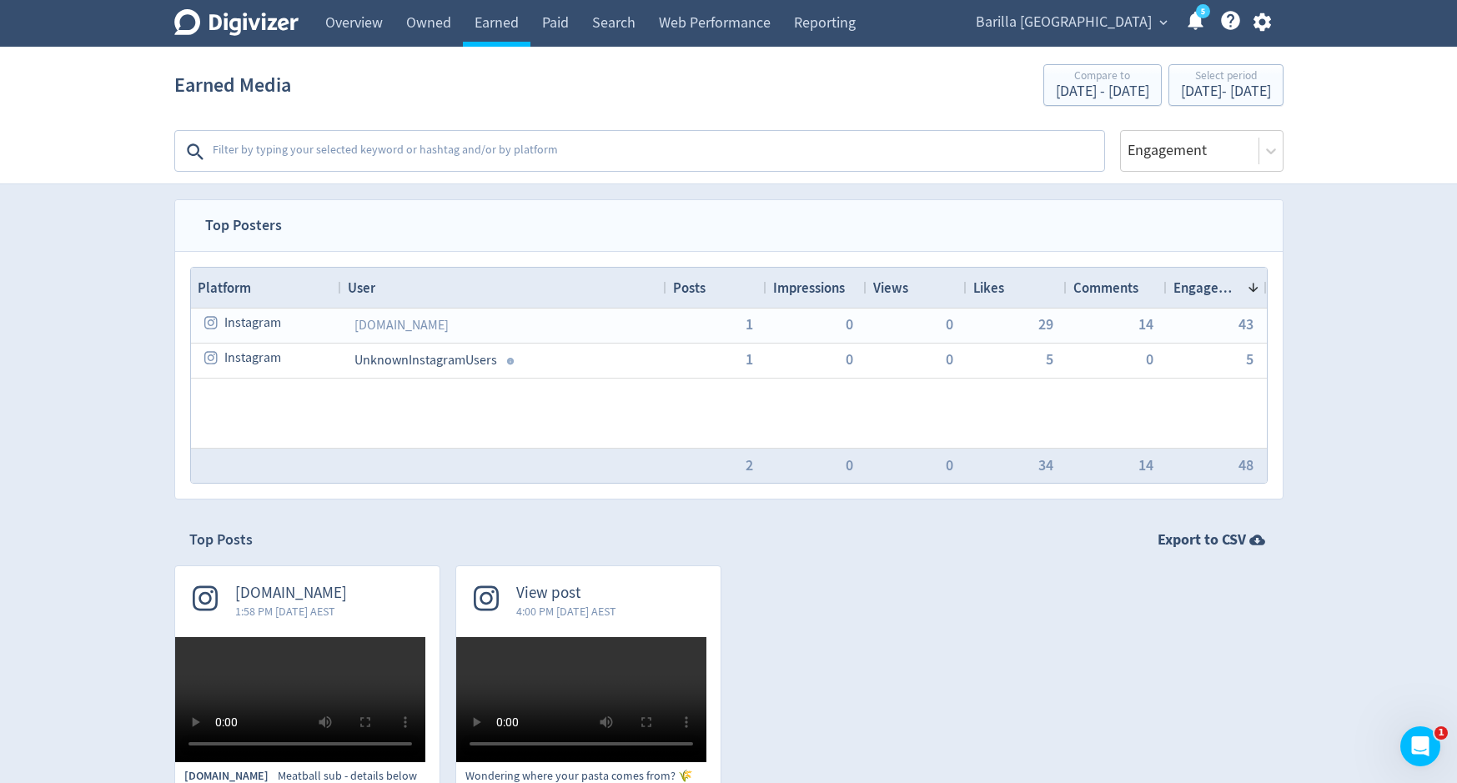
click at [370, 147] on textarea at bounding box center [657, 151] width 892 height 33
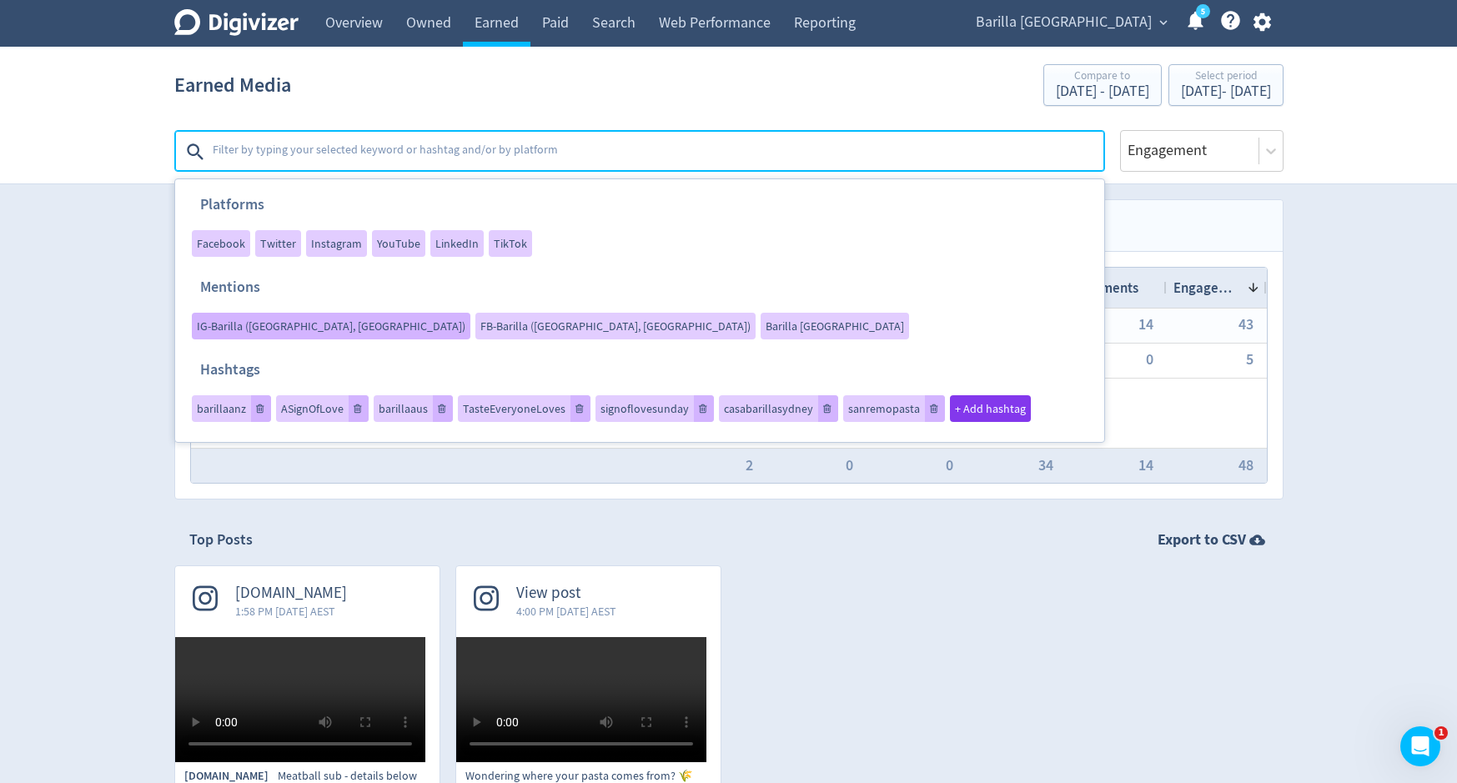
click at [465, 320] on span "IG-Barilla ([GEOGRAPHIC_DATA], [GEOGRAPHIC_DATA])" at bounding box center [331, 326] width 269 height 12
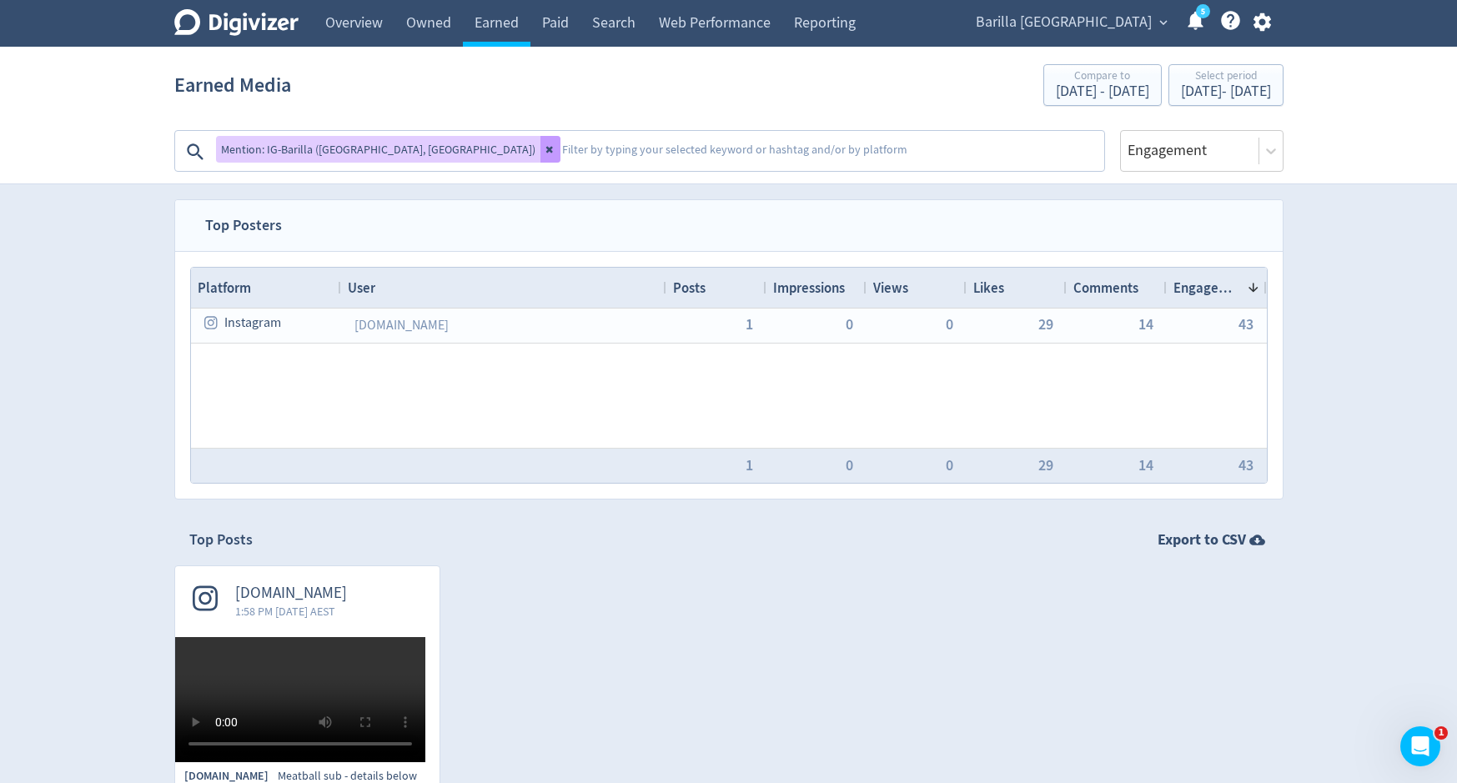
click at [541, 153] on button at bounding box center [551, 149] width 20 height 27
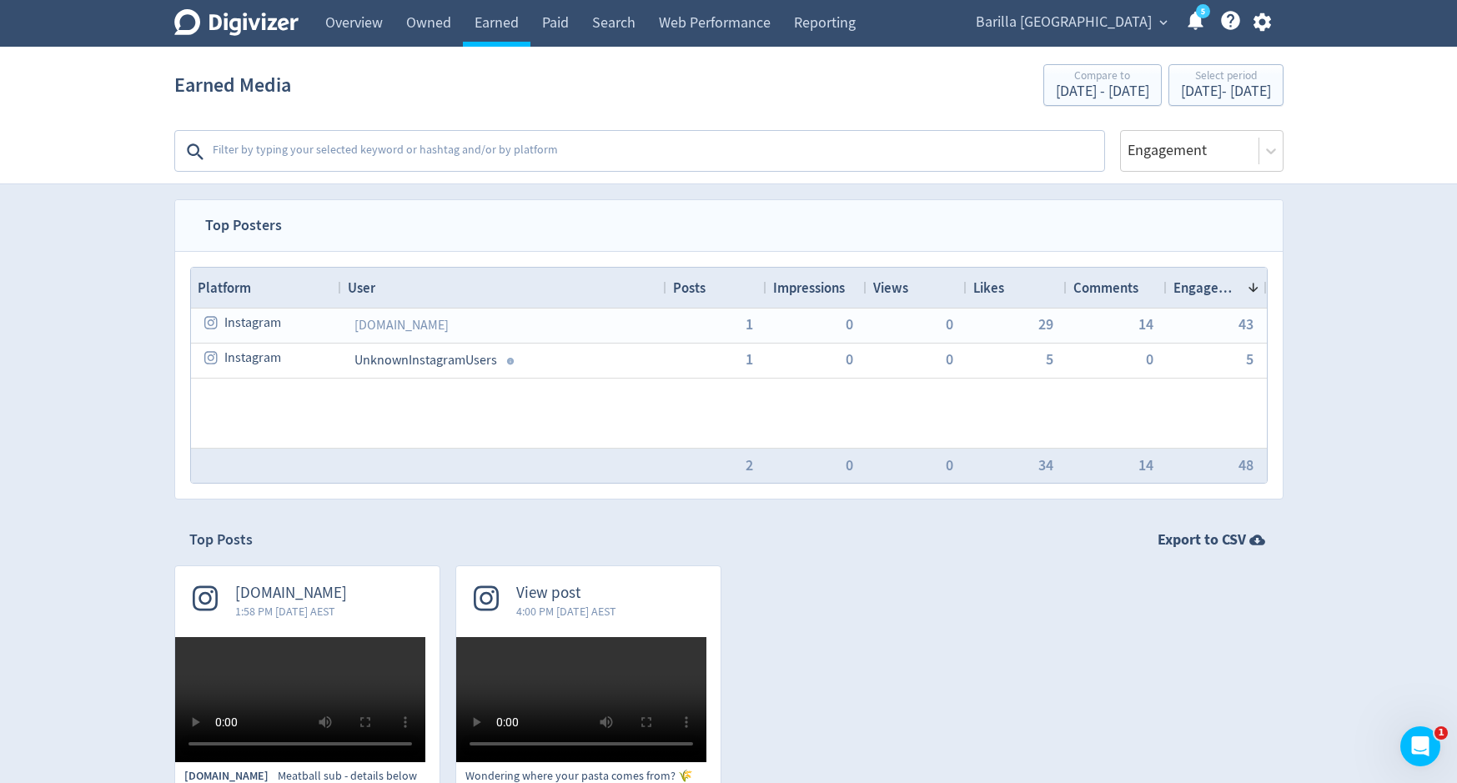
click at [483, 158] on textarea at bounding box center [657, 151] width 892 height 33
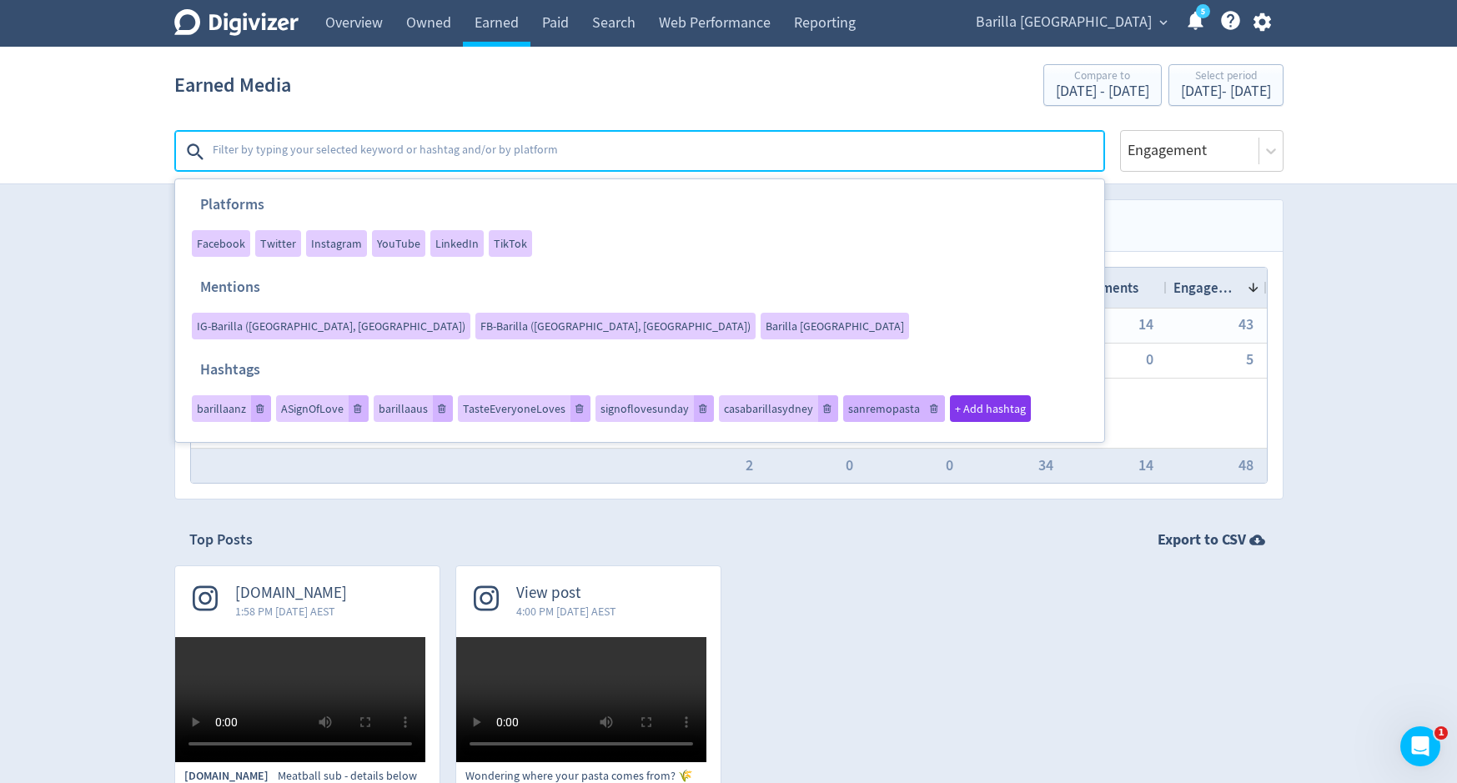
click at [856, 403] on span "sanremopasta" at bounding box center [884, 409] width 72 height 12
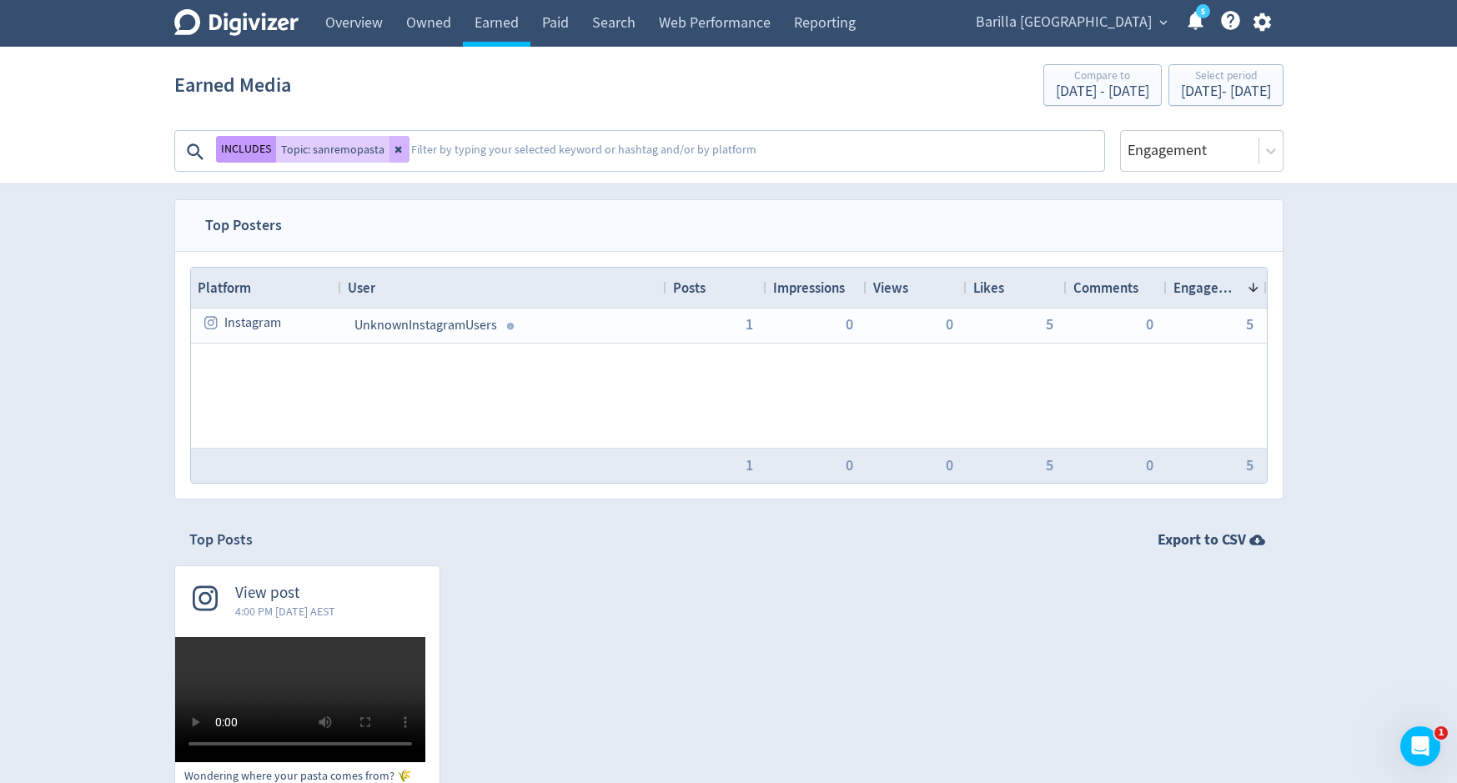
click at [251, 144] on button "INCLUDES" at bounding box center [246, 149] width 60 height 27
click at [469, 145] on textarea at bounding box center [756, 151] width 692 height 33
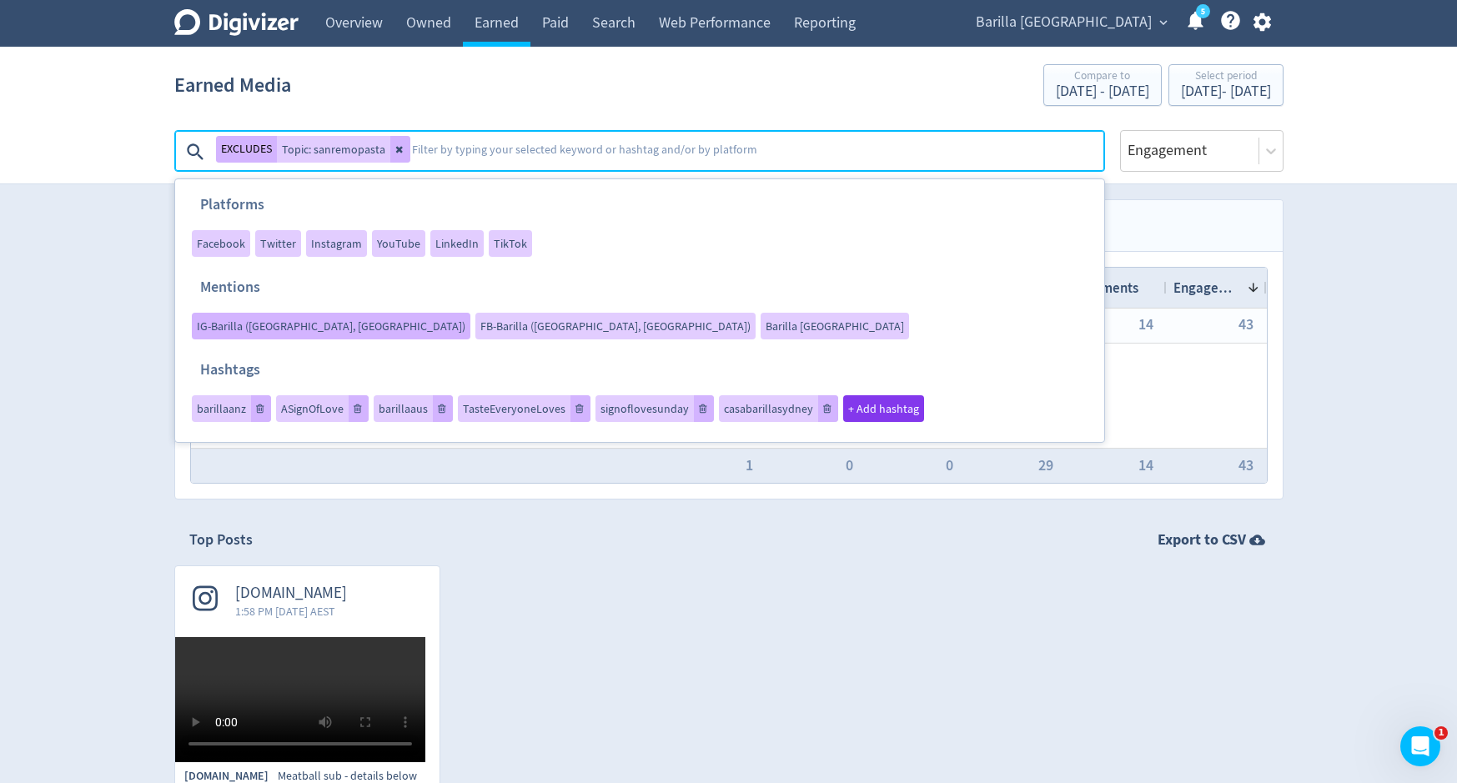
click at [470, 313] on div "IG-Barilla ([GEOGRAPHIC_DATA], [GEOGRAPHIC_DATA])" at bounding box center [331, 326] width 279 height 27
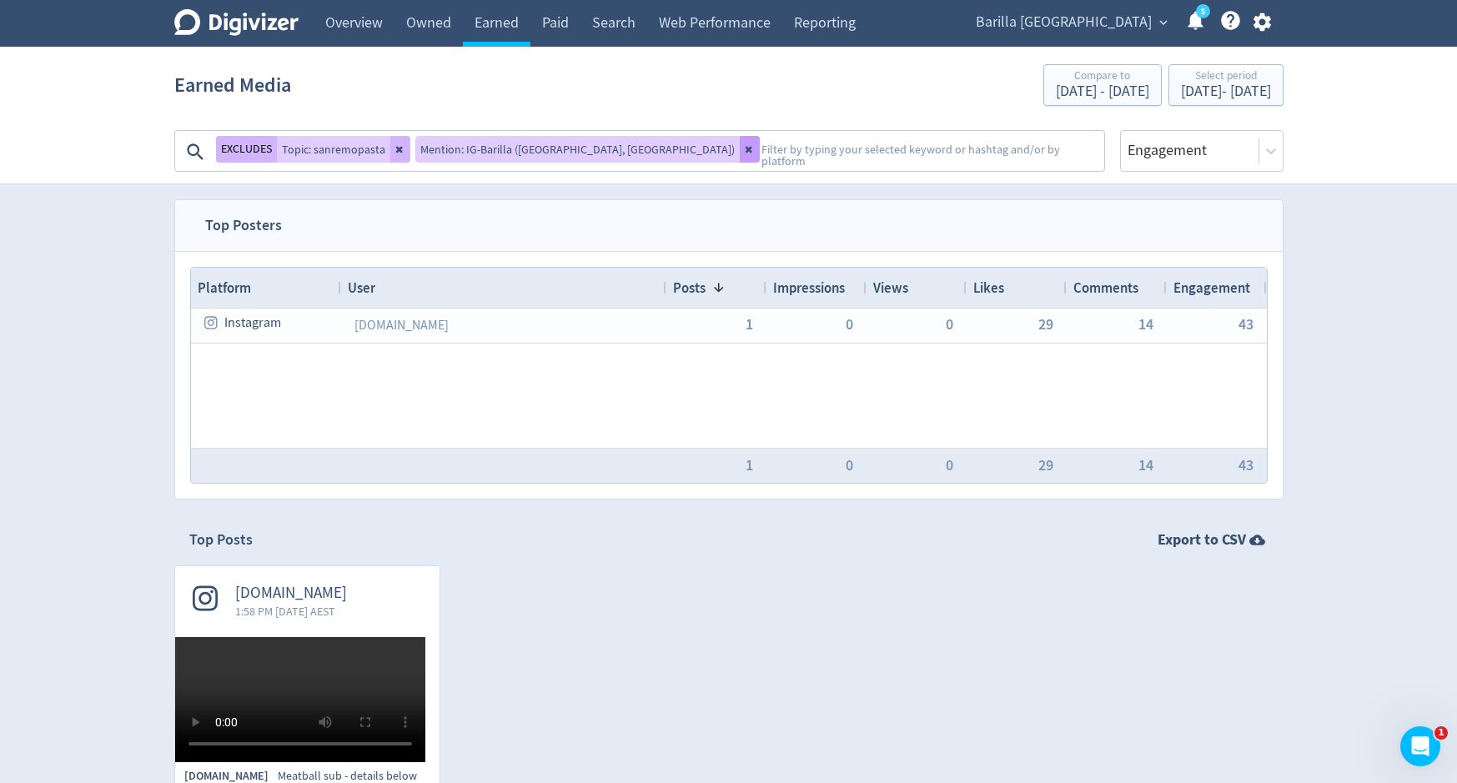
click at [740, 156] on button at bounding box center [750, 149] width 20 height 27
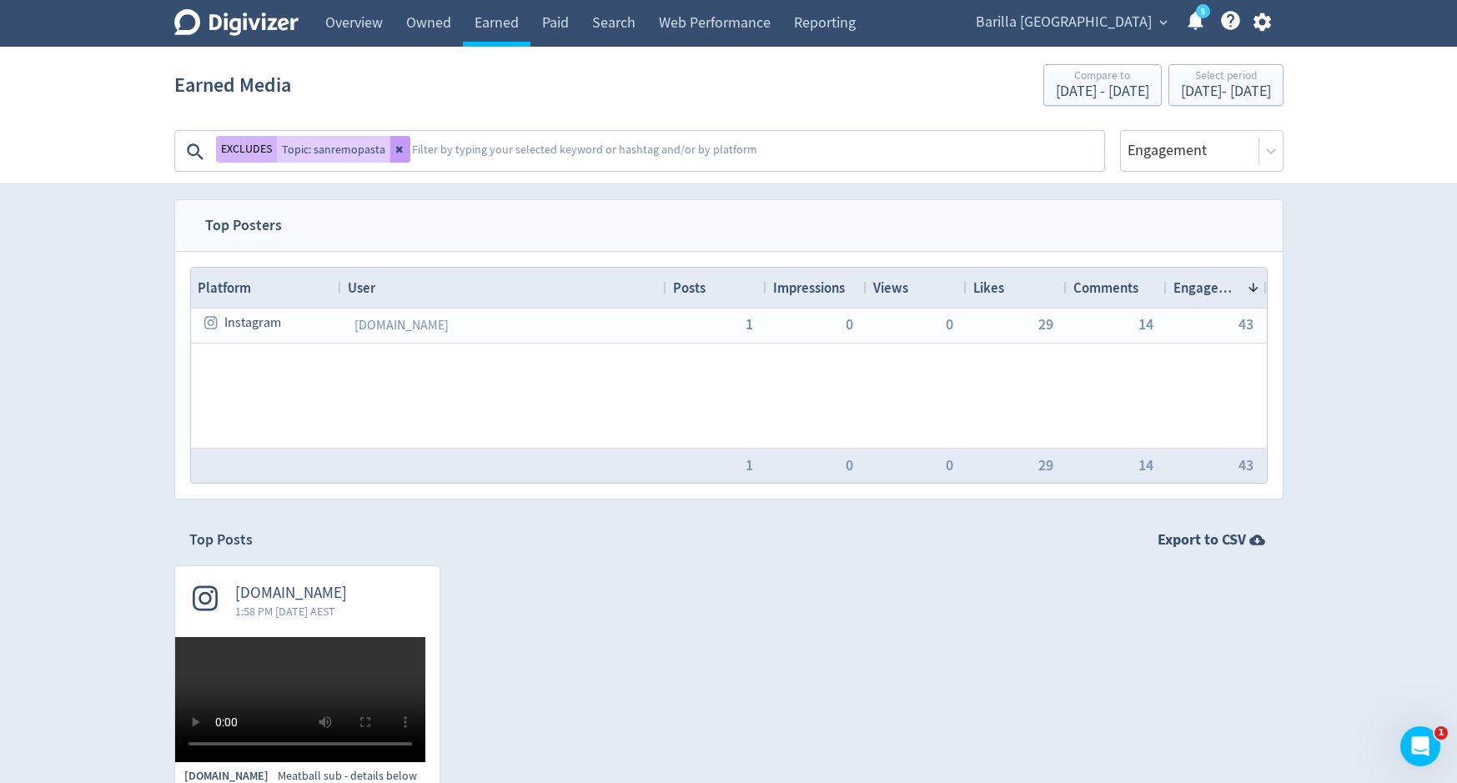
click at [403, 144] on button at bounding box center [400, 149] width 20 height 27
